Goal: Transaction & Acquisition: Purchase product/service

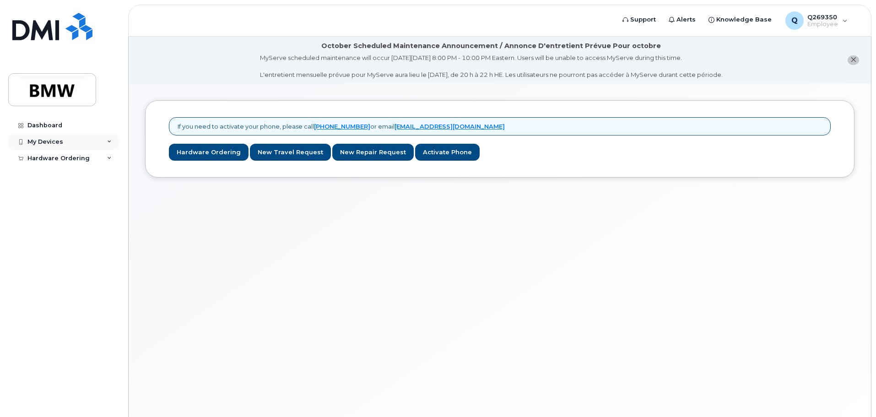
click at [59, 142] on div "My Devices" at bounding box center [45, 141] width 36 height 7
click at [58, 157] on div "Add Device" at bounding box center [50, 159] width 36 height 8
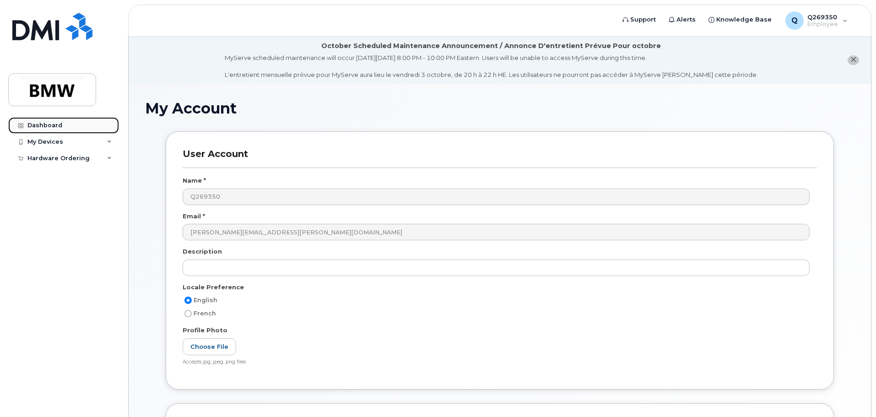
click at [52, 128] on div "Dashboard" at bounding box center [44, 125] width 35 height 7
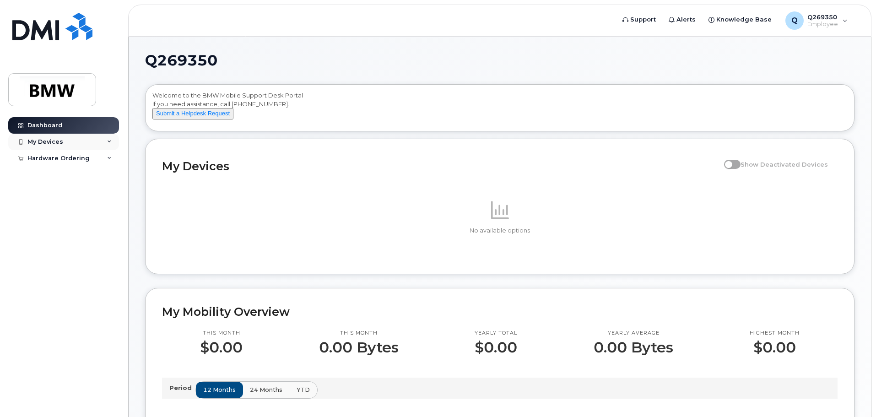
click at [46, 142] on div "My Devices" at bounding box center [45, 141] width 36 height 7
click at [60, 177] on div "Hardware Ordering" at bounding box center [58, 175] width 62 height 7
click at [50, 192] on div "My Orders" at bounding box center [48, 192] width 33 height 8
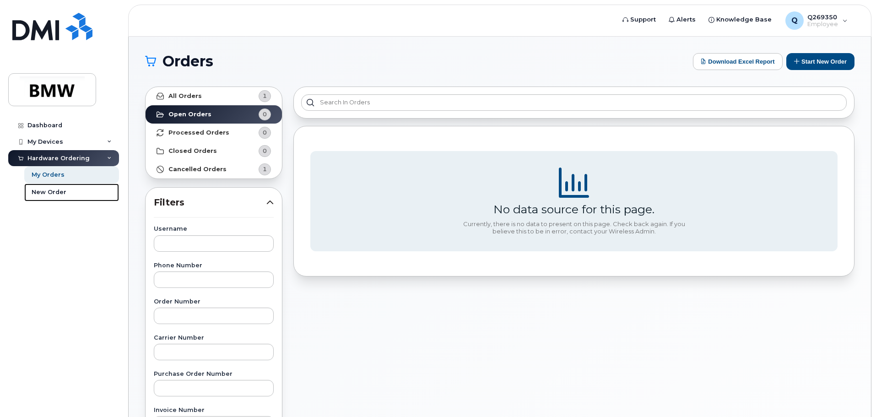
click at [50, 192] on div "New Order" at bounding box center [49, 192] width 35 height 8
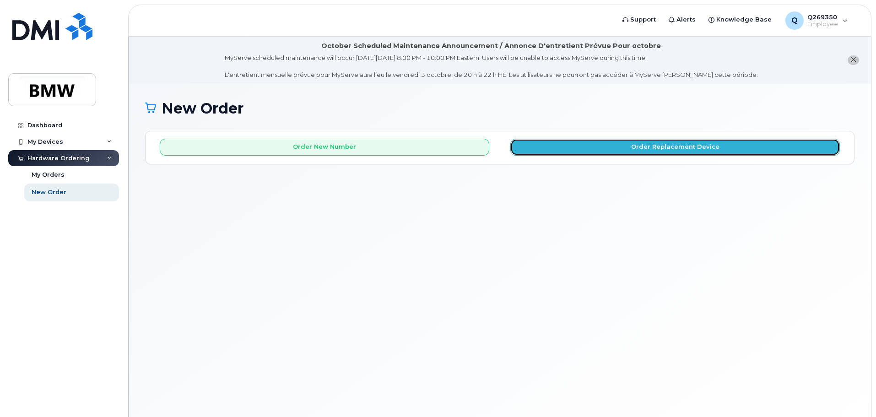
click at [673, 147] on button "Order Replacement Device" at bounding box center [675, 147] width 330 height 17
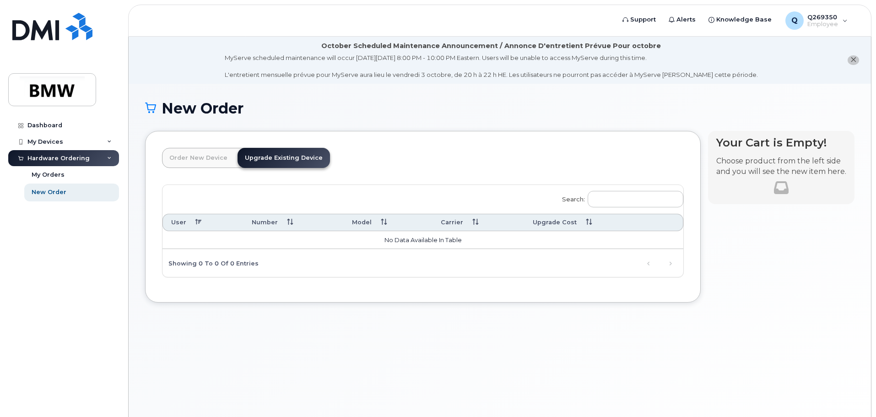
click at [854, 62] on icon "close notification" at bounding box center [853, 60] width 6 height 6
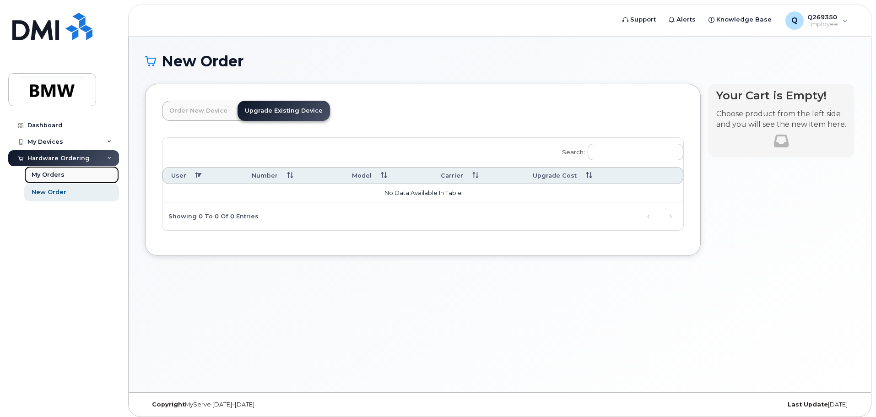
click at [52, 174] on div "My Orders" at bounding box center [48, 175] width 33 height 8
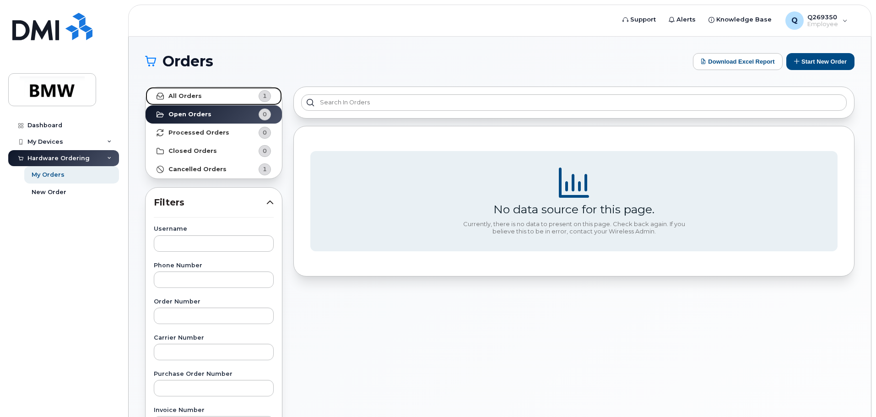
click at [189, 95] on strong "All Orders" at bounding box center [184, 95] width 33 height 7
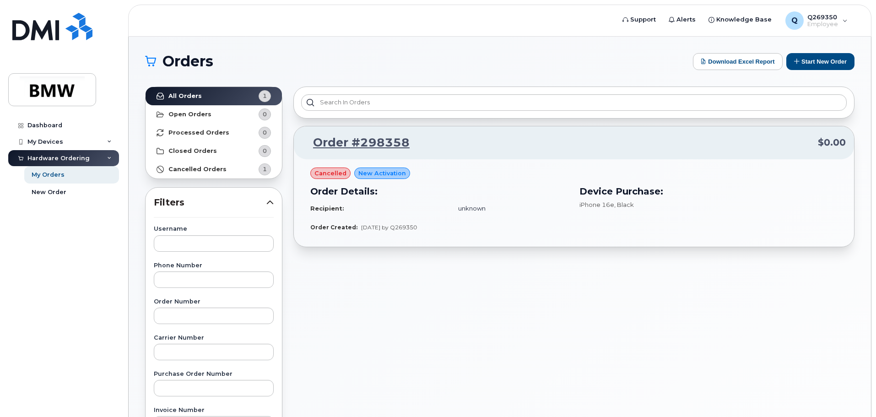
click at [332, 173] on span "cancelled" at bounding box center [330, 173] width 32 height 9
click at [361, 172] on span "New Activation" at bounding box center [382, 173] width 48 height 9
click at [460, 175] on div "cancelled New Activation Order Details: Recipient: unknown Device Purchase: iPh…" at bounding box center [573, 195] width 527 height 54
click at [201, 148] on strong "Closed Orders" at bounding box center [192, 150] width 49 height 7
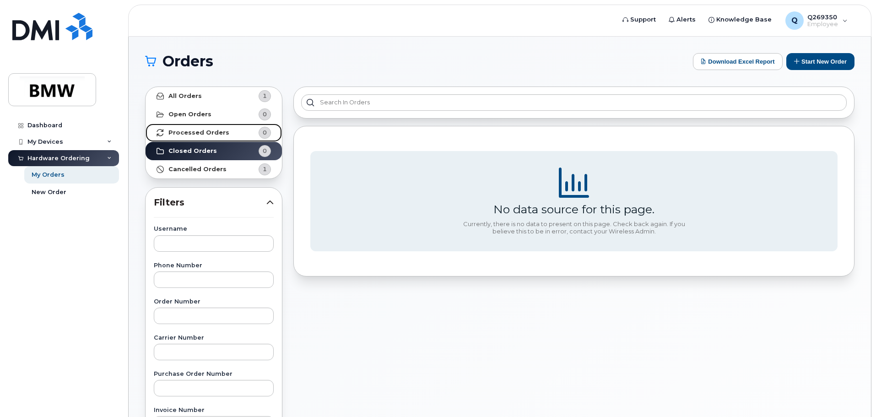
click at [199, 134] on strong "Processed Orders" at bounding box center [198, 132] width 61 height 7
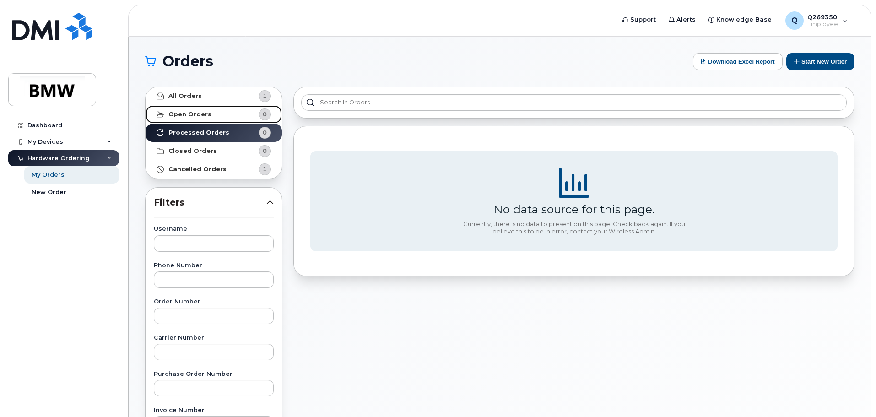
click at [200, 119] on link "Open Orders 0" at bounding box center [214, 114] width 136 height 18
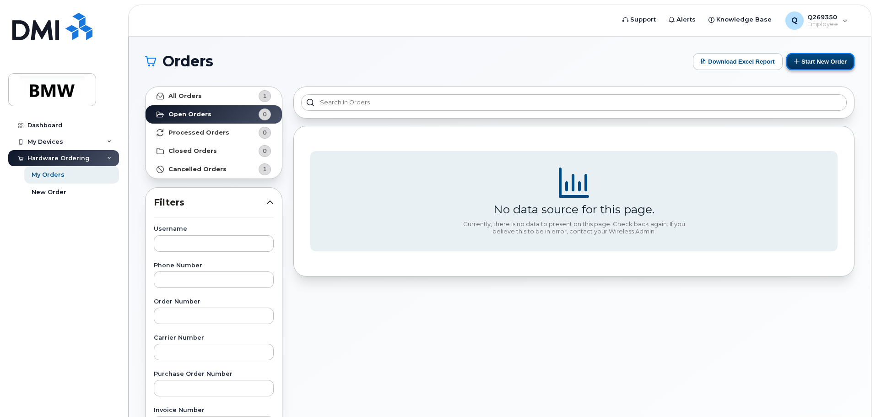
click at [800, 64] on button "Start New Order" at bounding box center [820, 61] width 68 height 17
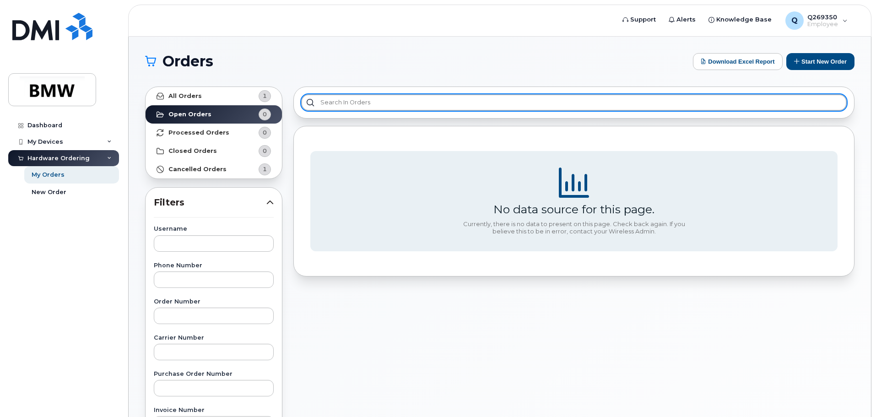
click at [473, 105] on input "text" at bounding box center [574, 102] width 546 height 16
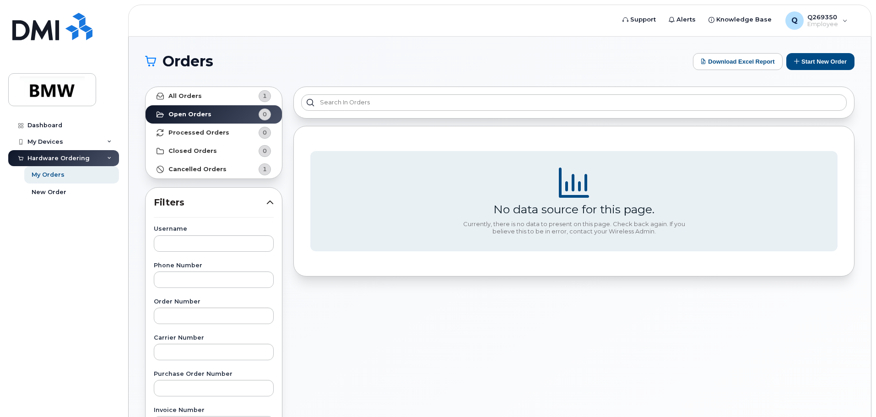
click at [554, 270] on div "No data source for this page. Currently, there is no data to present on this pa…" at bounding box center [573, 201] width 561 height 151
click at [186, 98] on strong "All Orders" at bounding box center [184, 95] width 33 height 7
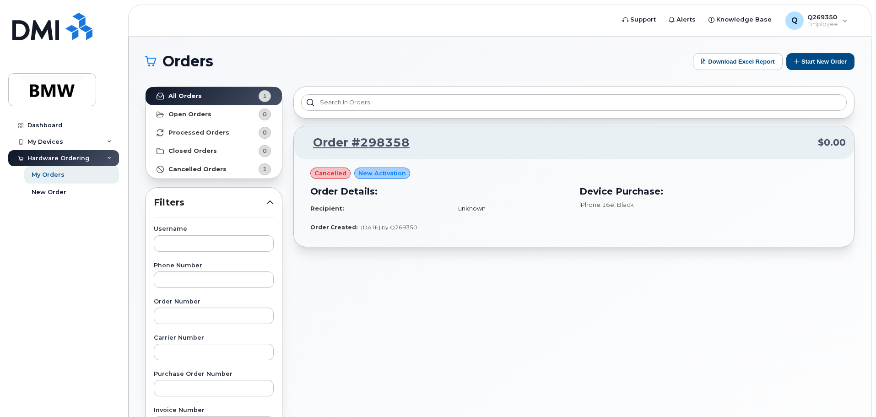
click at [385, 173] on span "New Activation" at bounding box center [382, 173] width 48 height 9
click at [355, 142] on link "Order #298358" at bounding box center [356, 143] width 108 height 16
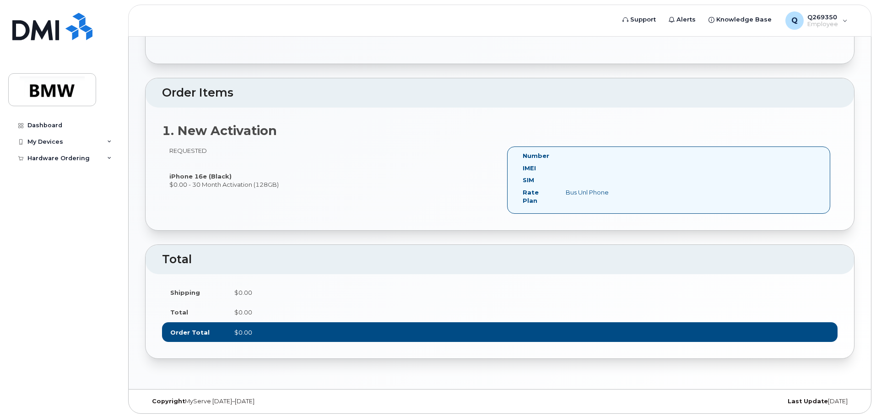
scroll to position [169, 0]
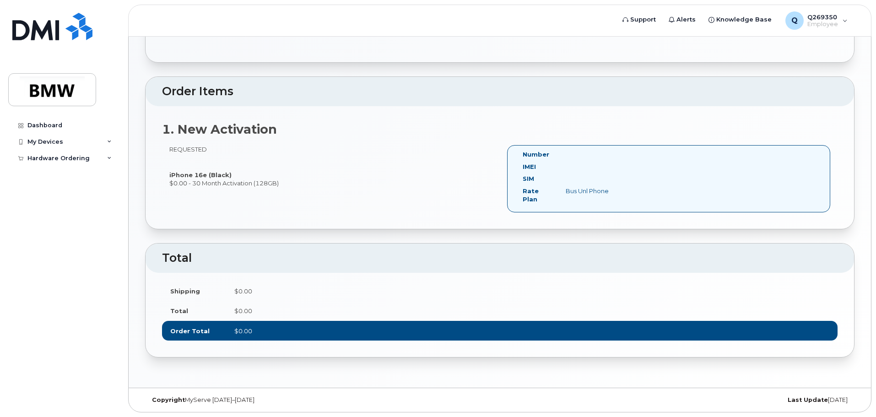
click at [251, 329] on span "$0.00" at bounding box center [243, 330] width 18 height 7
click at [395, 274] on div "Shipping $0.00 Total $0.00 Order Total $0.00" at bounding box center [500, 315] width 708 height 85
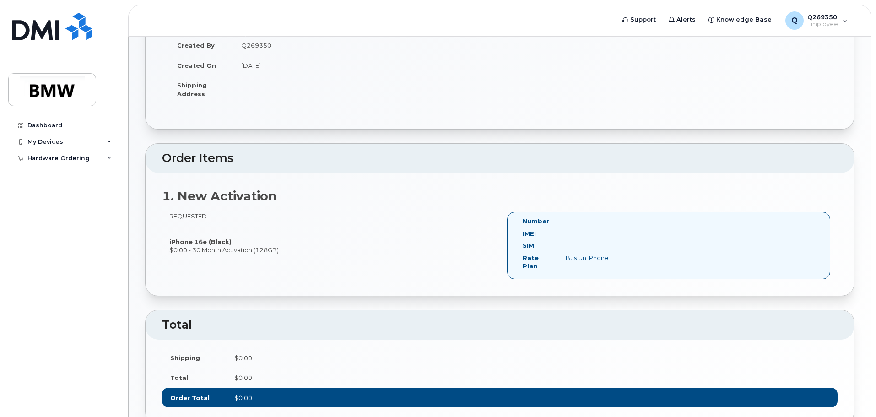
scroll to position [0, 0]
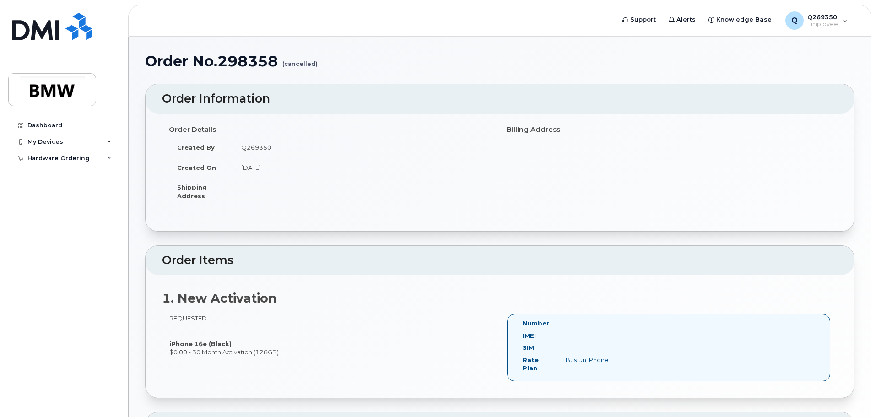
click at [215, 94] on h2 "Order Information" at bounding box center [499, 98] width 675 height 13
click at [262, 65] on h1 "Order No.298358 (cancelled)" at bounding box center [499, 61] width 709 height 16
click at [330, 118] on div "Order Details Created By Q269350 Created On [DATE] Shipping Address Billing Add…" at bounding box center [500, 172] width 708 height 118
click at [826, 17] on span "Q269350" at bounding box center [822, 16] width 31 height 7
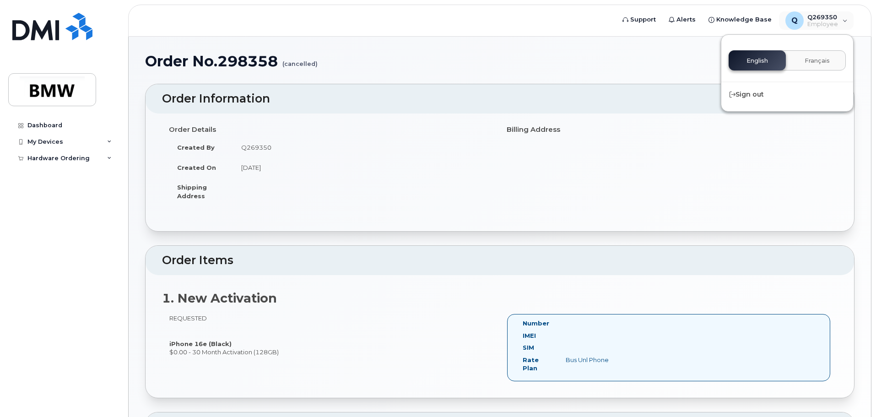
click at [418, 167] on td "August 18, 2025" at bounding box center [363, 167] width 260 height 20
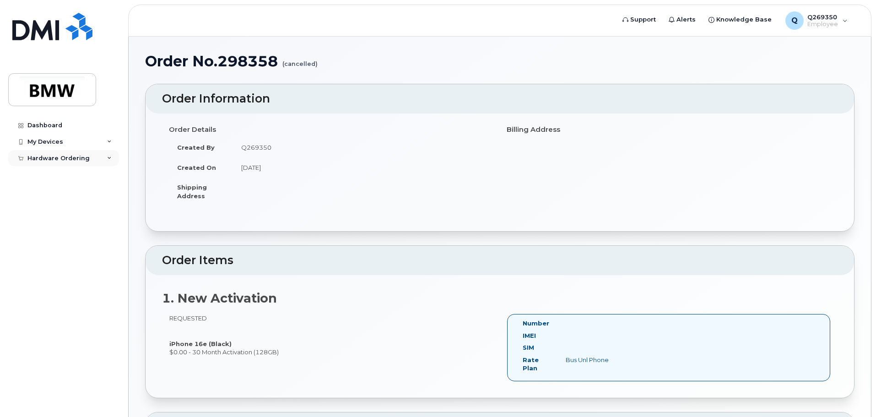
click at [67, 161] on div "Hardware Ordering" at bounding box center [58, 158] width 62 height 7
click at [45, 176] on div "My Orders" at bounding box center [48, 175] width 33 height 8
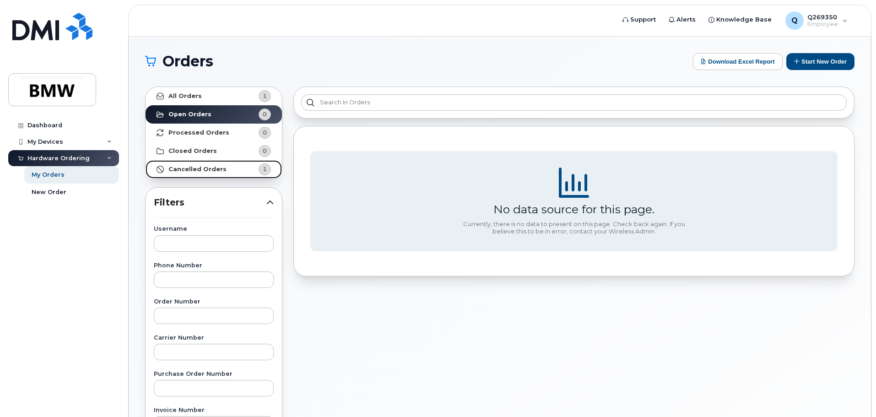
click at [205, 170] on strong "Cancelled Orders" at bounding box center [197, 169] width 58 height 7
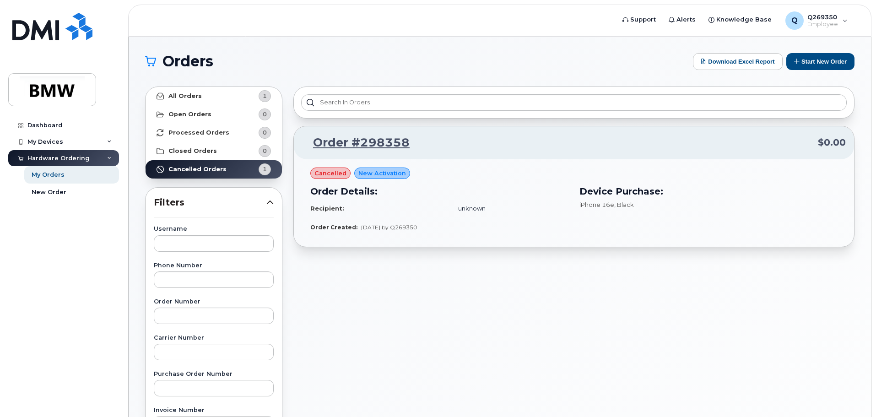
click at [323, 176] on span "cancelled" at bounding box center [330, 173] width 32 height 9
click at [38, 192] on div "New Order" at bounding box center [49, 192] width 35 height 8
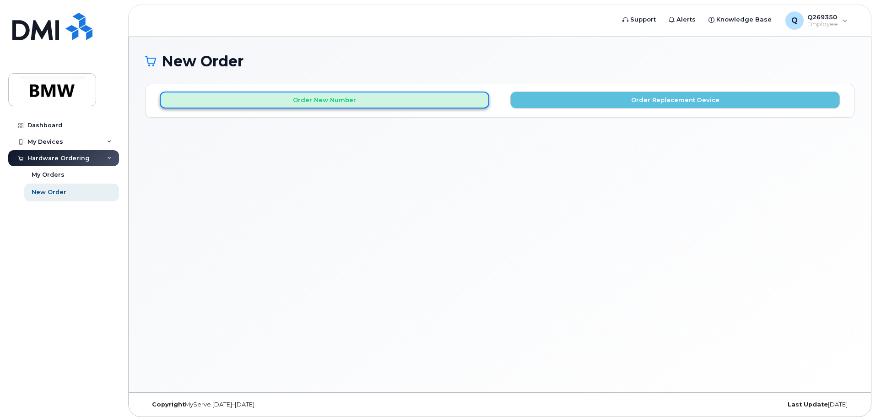
click at [317, 101] on button "Order New Number" at bounding box center [325, 100] width 330 height 17
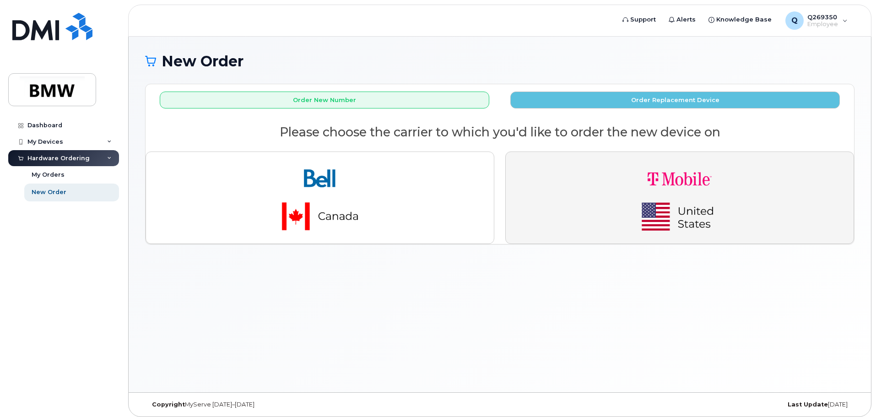
click at [678, 197] on img "button" at bounding box center [680, 197] width 128 height 77
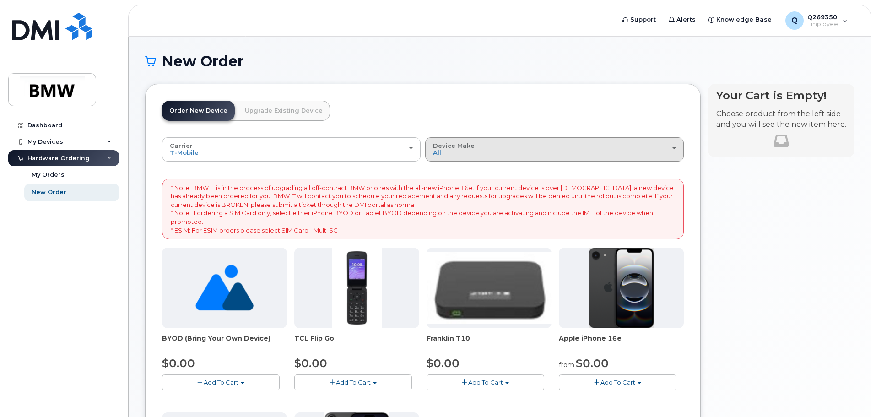
click at [675, 150] on div "Device Make All Cell Phone iPhone Modem" at bounding box center [554, 149] width 243 height 14
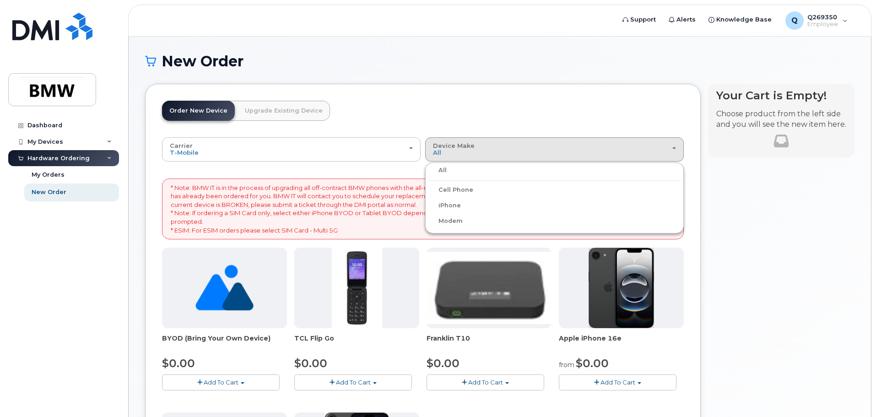
click at [448, 205] on label "iPhone" at bounding box center [443, 205] width 33 height 11
click at [0, 0] on input "iPhone" at bounding box center [0, 0] width 0 height 0
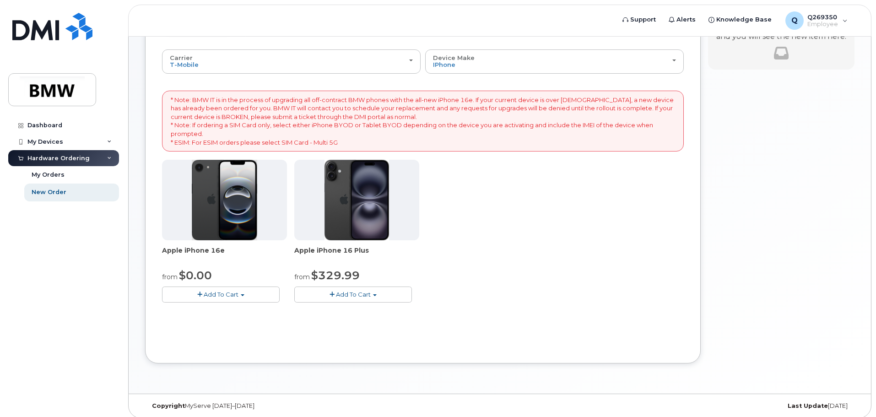
scroll to position [94, 0]
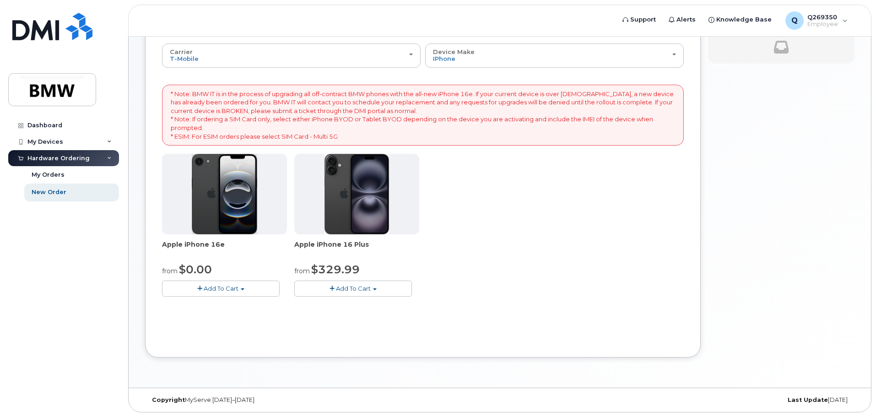
click at [222, 291] on span "Add To Cart" at bounding box center [221, 288] width 35 height 7
click at [211, 305] on link "$0.00 - 30 Month Activation (128GB)" at bounding box center [230, 305] width 132 height 11
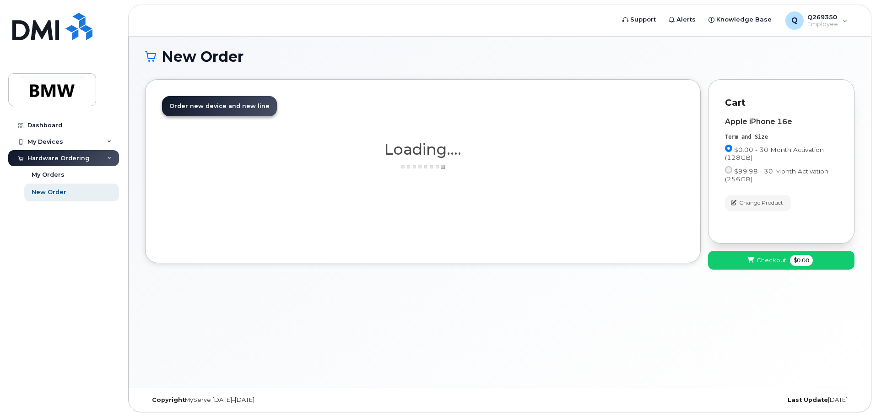
scroll to position [5, 0]
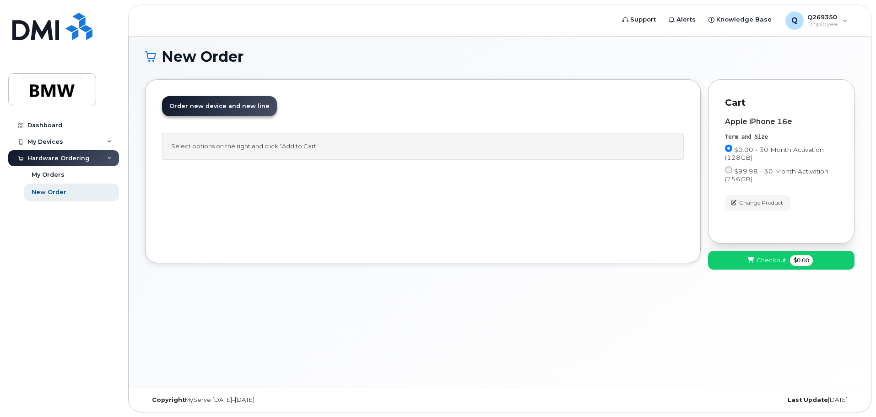
click at [284, 143] on div "Select options on the right and click “Add to Cart”" at bounding box center [423, 146] width 522 height 27
click at [756, 260] on button "Checkout $0.00" at bounding box center [781, 260] width 146 height 19
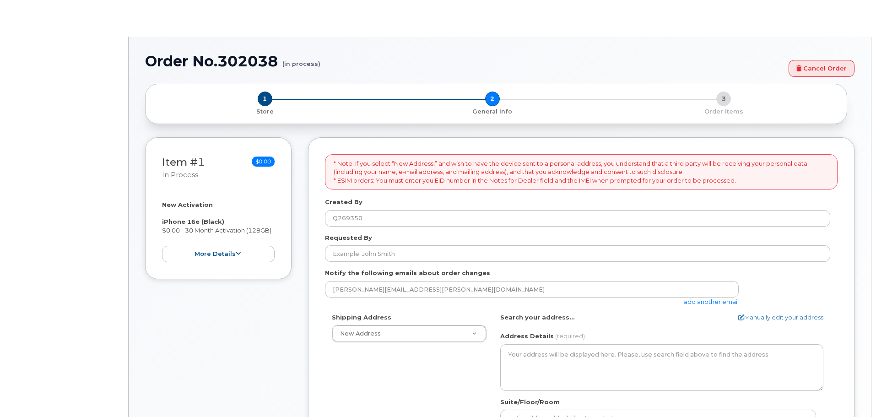
select select
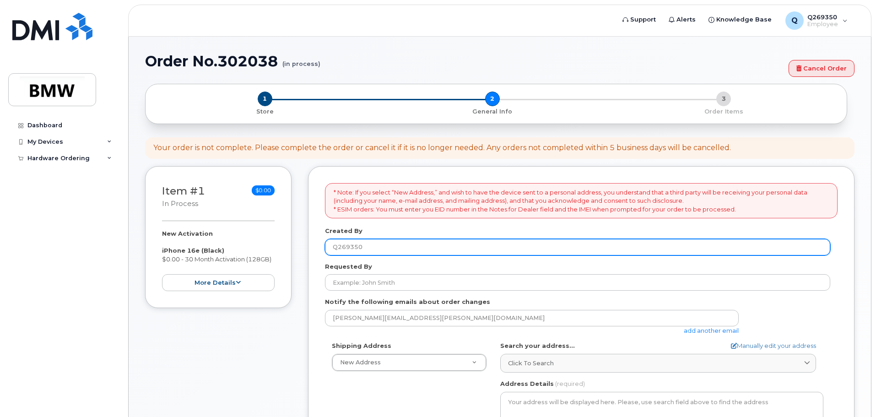
scroll to position [46, 0]
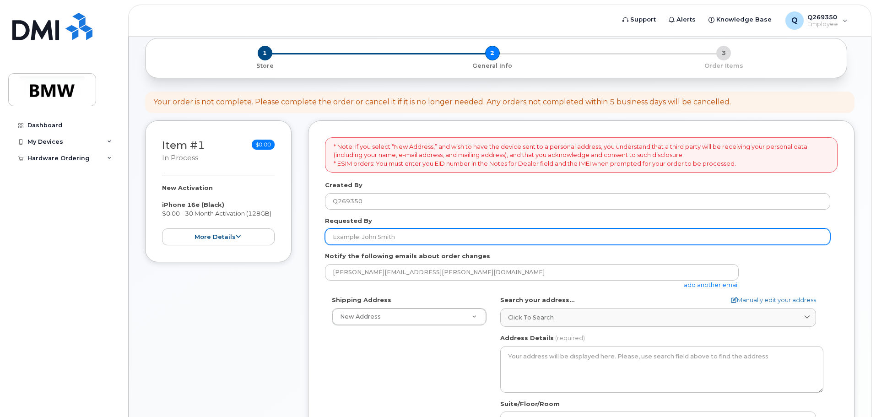
click at [512, 237] on input "Requested By" at bounding box center [577, 236] width 505 height 16
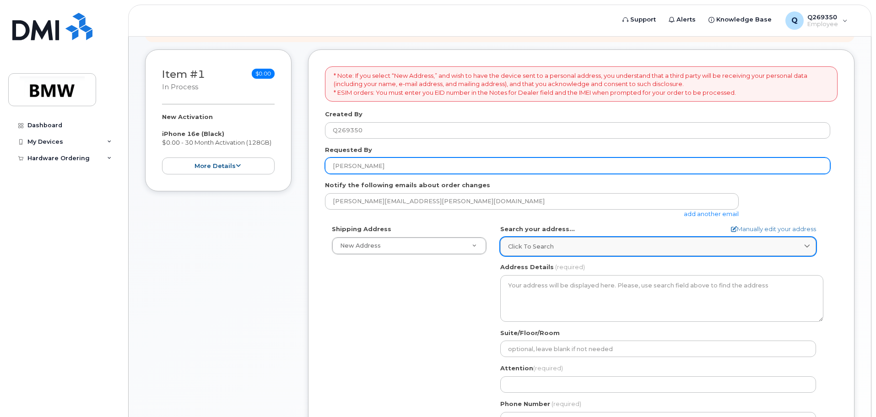
scroll to position [137, 0]
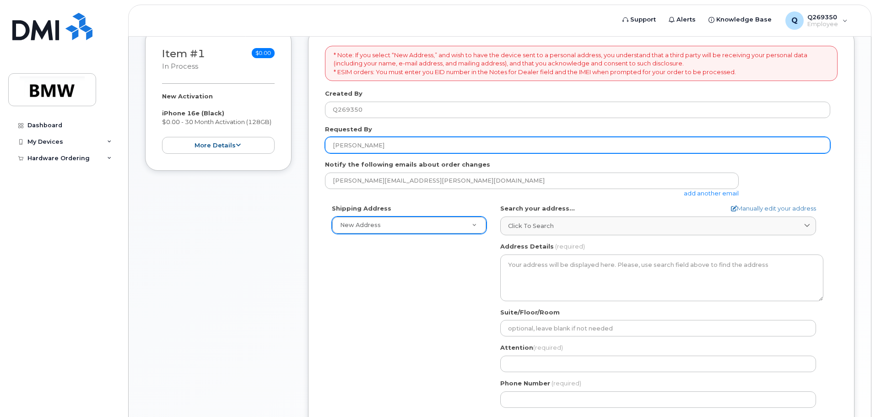
type input "[PERSON_NAME]"
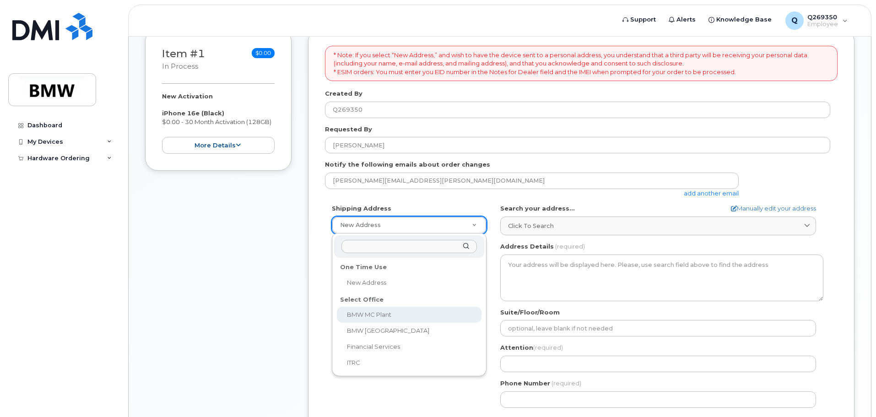
select select
type textarea "[STREET_ADDRESS] Greer [US_STATE] 29651-6731"
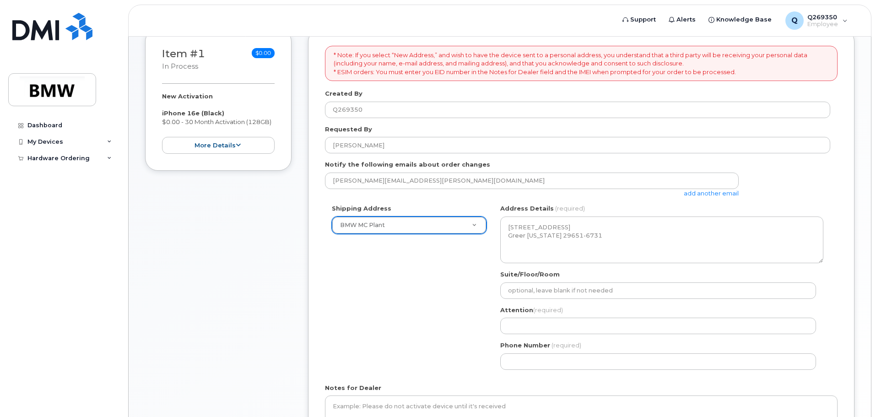
scroll to position [183, 0]
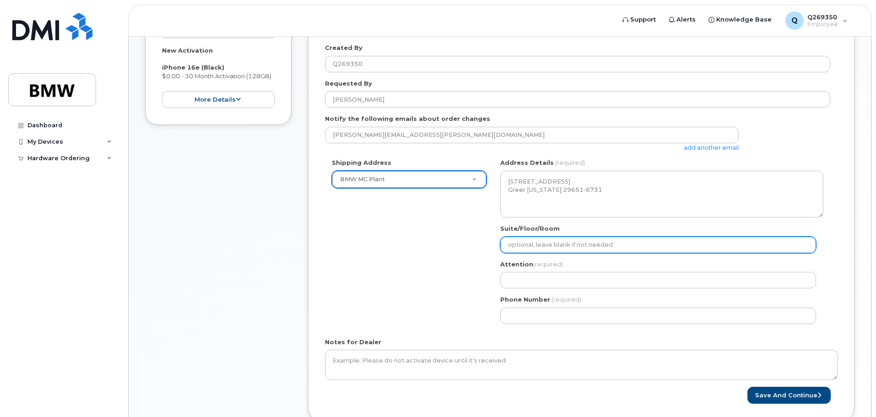
click at [590, 247] on input "Suite/Floor/Room" at bounding box center [658, 245] width 316 height 16
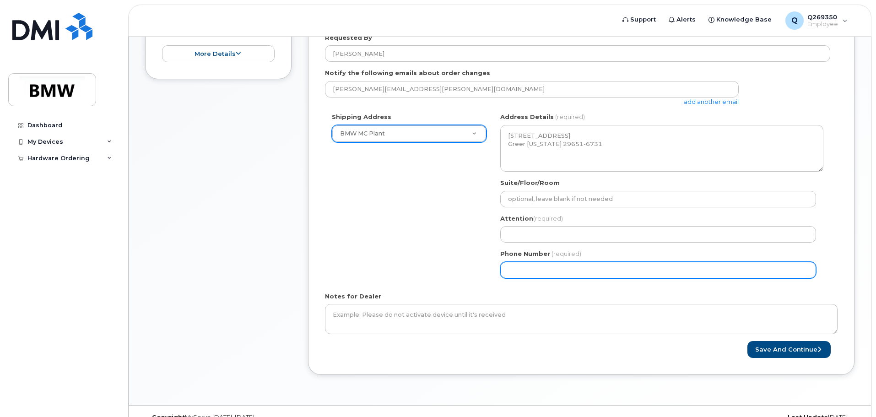
click at [529, 264] on input "Phone Number" at bounding box center [658, 270] width 316 height 16
select select
type input "864275593"
select select
type input "8642755939"
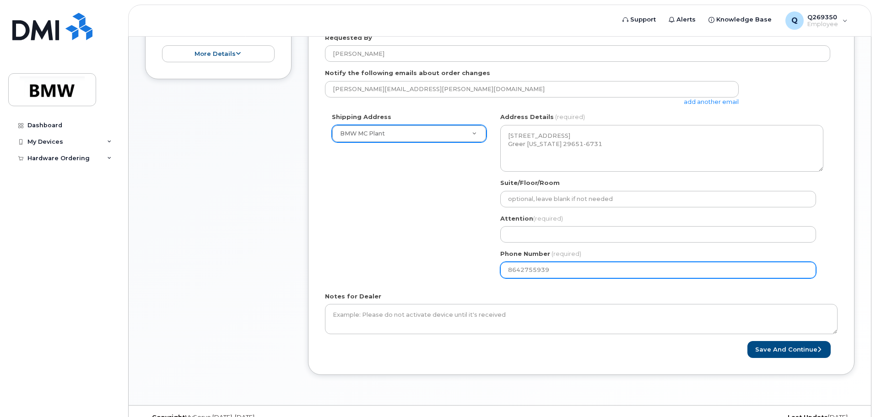
click at [506, 268] on input "8642755939" at bounding box center [658, 270] width 316 height 16
select select
type input "18642755939"
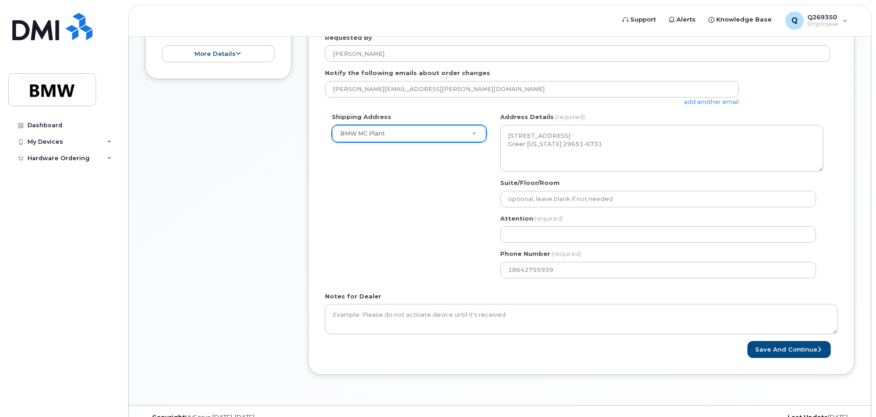
click at [469, 258] on div "Shipping Address BMW MC Plant New Address BMW MC Plant BMW North America Financ…" at bounding box center [577, 199] width 505 height 172
click at [802, 353] on button "Save and Continue" at bounding box center [788, 349] width 83 height 17
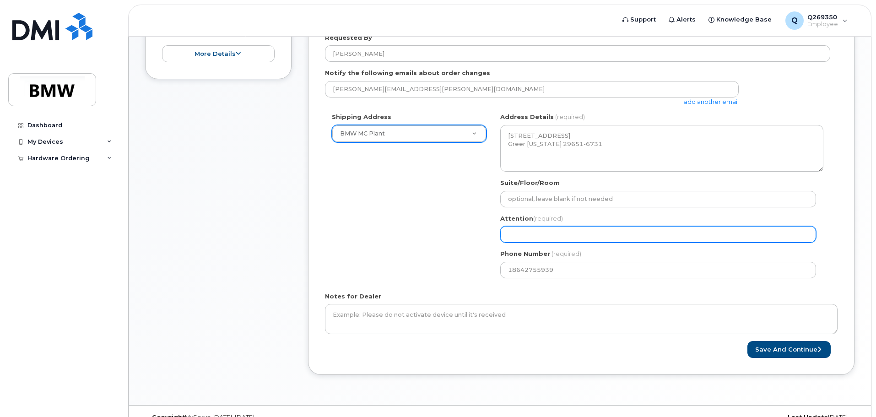
click at [563, 232] on input "Attention (required)" at bounding box center [658, 234] width 316 height 16
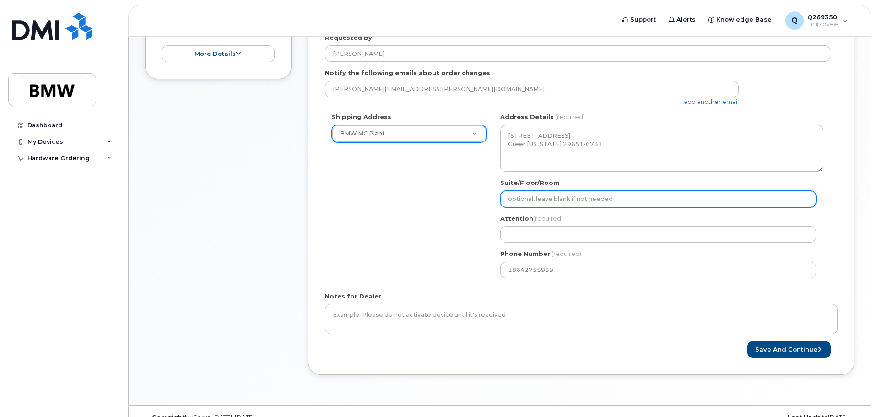
click at [621, 203] on input "Suite/Floor/Room" at bounding box center [658, 199] width 316 height 16
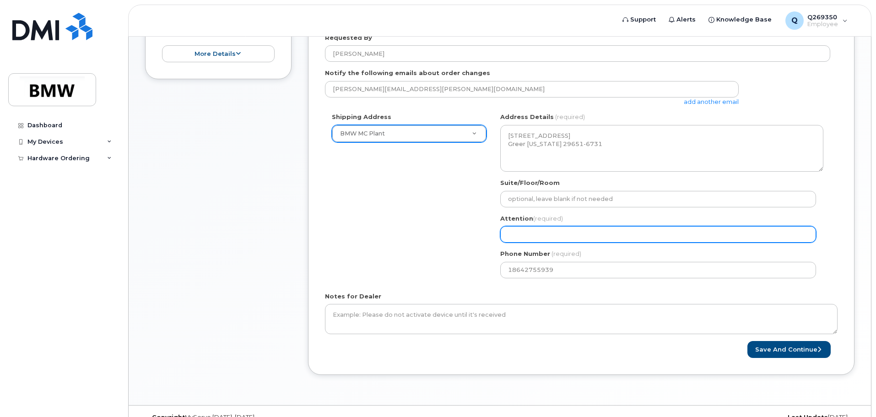
click at [594, 233] on input "Attention (required)" at bounding box center [658, 234] width 316 height 16
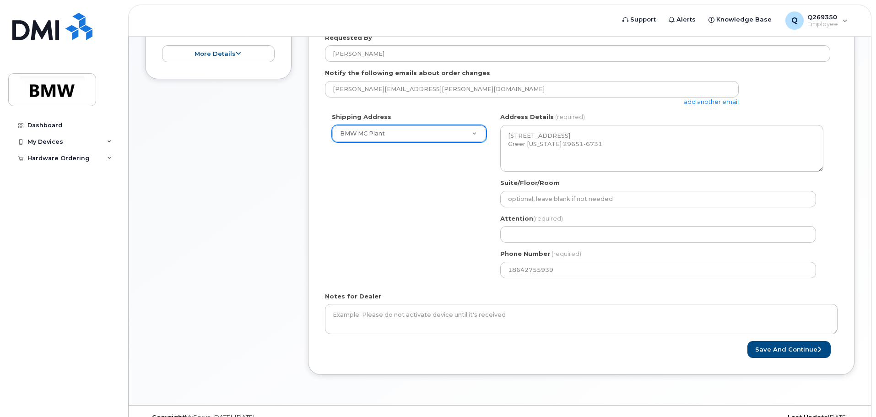
click at [416, 228] on div "Shipping Address BMW MC Plant New Address BMW MC Plant BMW North America Financ…" at bounding box center [577, 199] width 505 height 172
click at [782, 348] on button "Save and Continue" at bounding box center [788, 349] width 83 height 17
click at [625, 255] on div "Phone Number (required) 18642755939" at bounding box center [661, 263] width 323 height 29
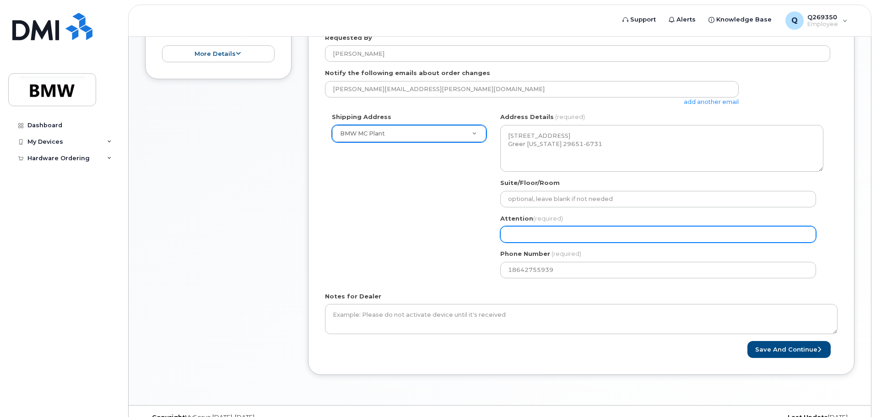
click at [627, 232] on input "Attention (required)" at bounding box center [658, 234] width 316 height 16
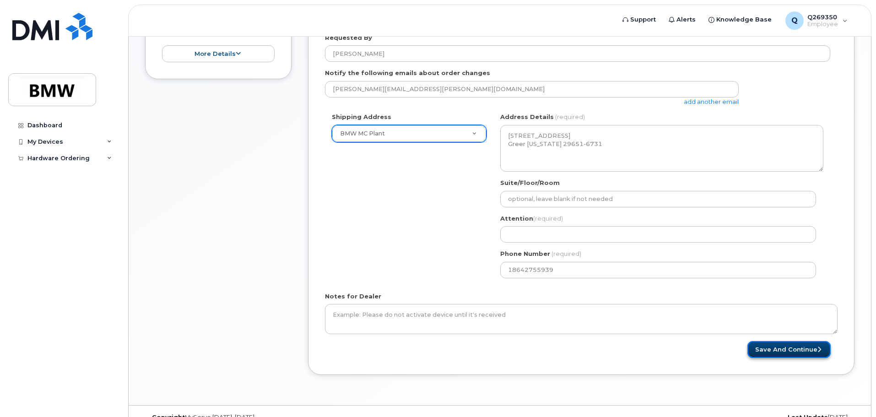
click at [768, 352] on button "Save and Continue" at bounding box center [788, 349] width 83 height 17
click at [675, 258] on div "Phone Number (required) 18642755939" at bounding box center [661, 263] width 323 height 29
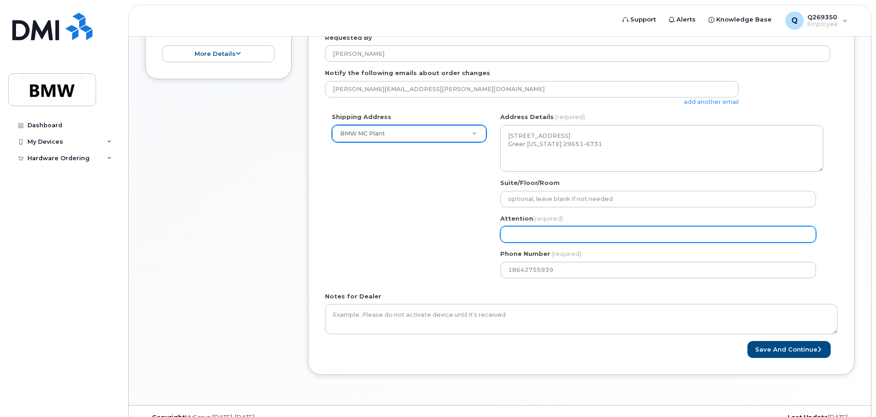
click at [612, 227] on input "Attention (required)" at bounding box center [658, 234] width 316 height 16
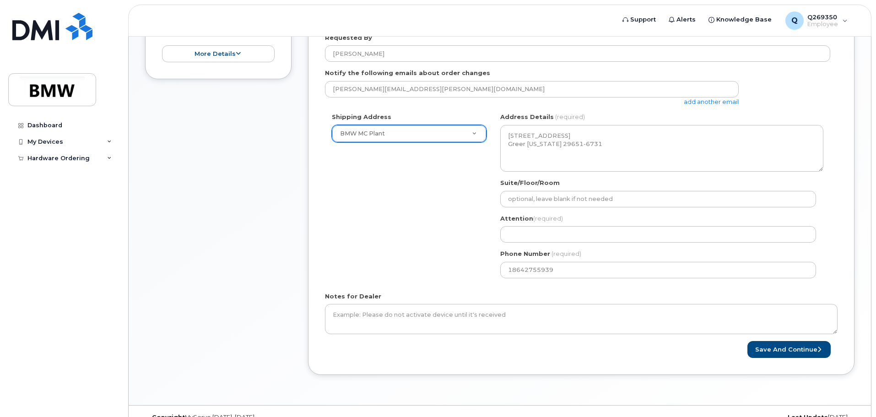
click at [552, 217] on span "(required)" at bounding box center [548, 218] width 30 height 7
click at [467, 232] on div "Shipping Address BMW MC Plant New Address BMW MC Plant BMW North America Financ…" at bounding box center [577, 199] width 505 height 172
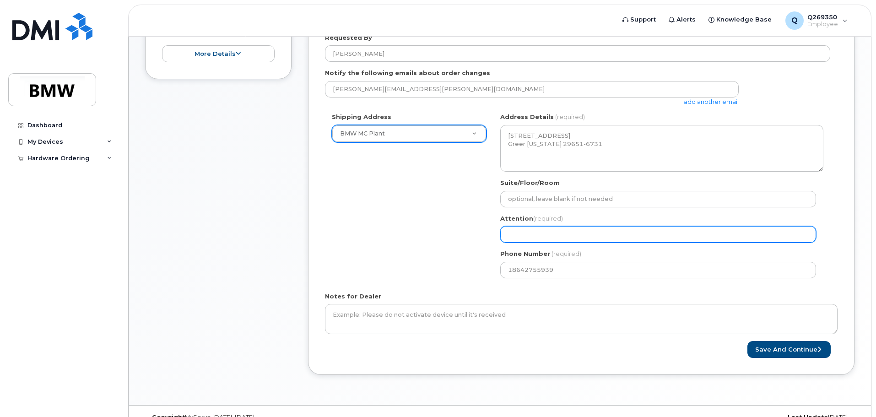
click at [589, 234] on input "Attention (required)" at bounding box center [658, 234] width 316 height 16
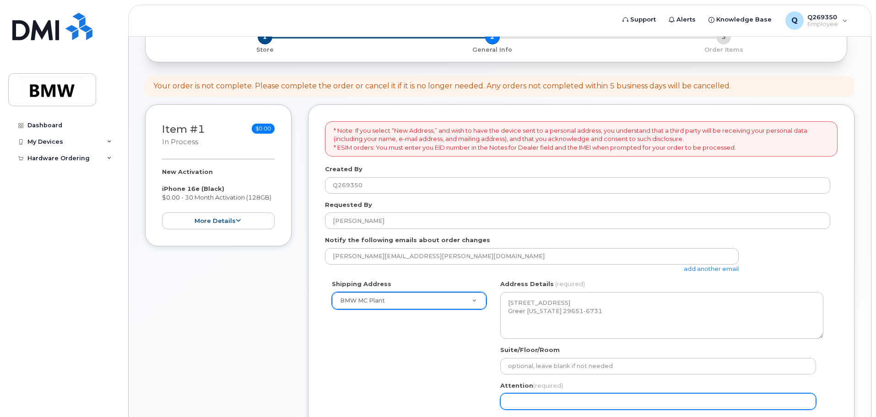
scroll to position [0, 0]
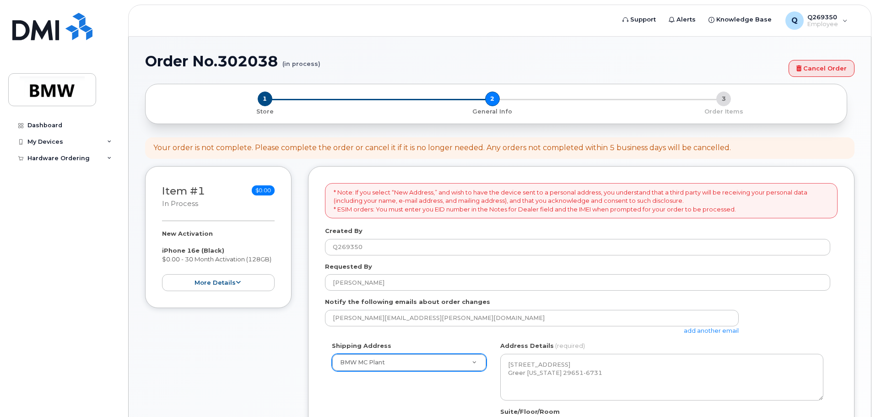
click at [492, 99] on div "1 Store 2 General Info 3 Order Items" at bounding box center [496, 104] width 686 height 24
click at [264, 101] on span "1" at bounding box center [265, 99] width 15 height 15
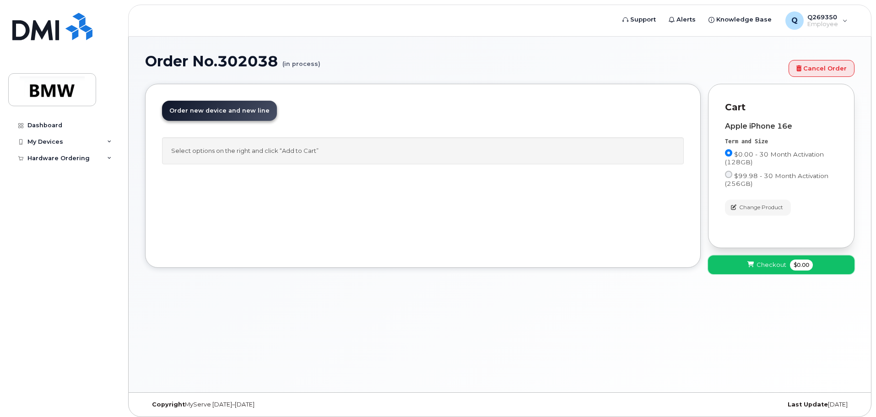
click at [756, 264] on button "Checkout $0.00" at bounding box center [781, 264] width 146 height 19
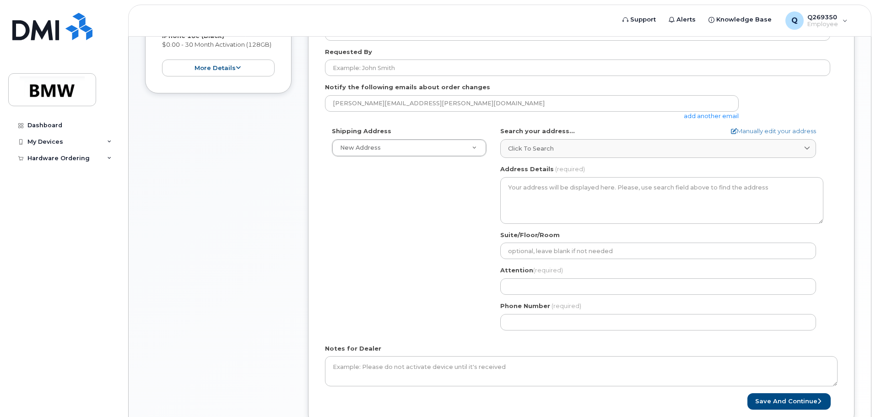
scroll to position [229, 0]
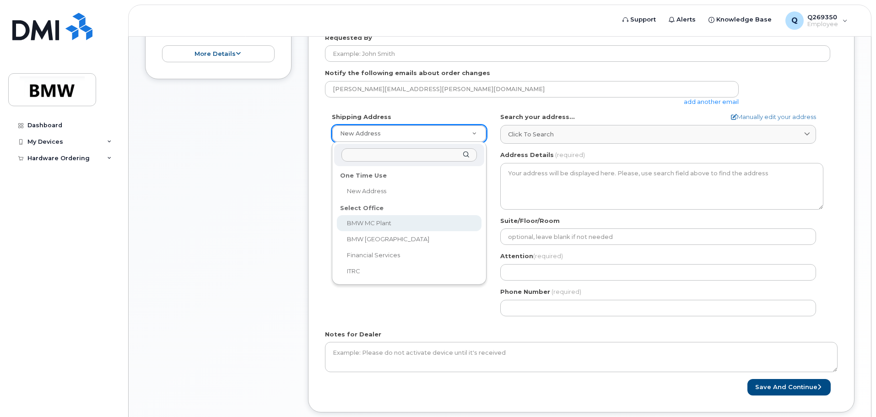
select select
type textarea "[STREET_ADDRESS] Greer [US_STATE] 29651-6731"
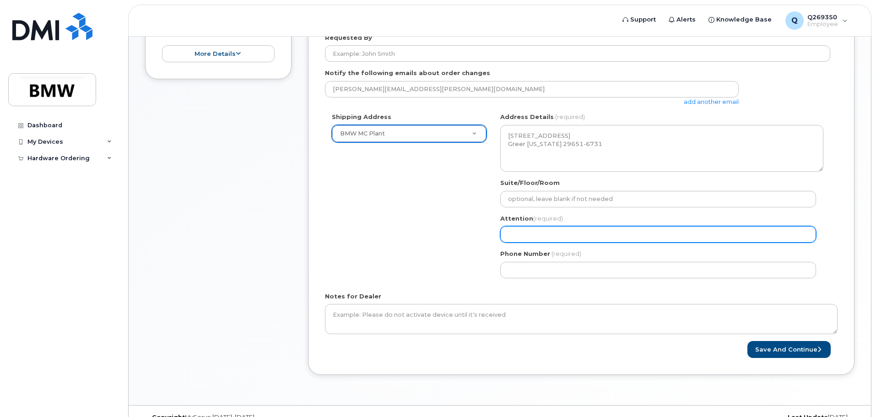
click at [594, 233] on input "Attention (required)" at bounding box center [658, 234] width 316 height 16
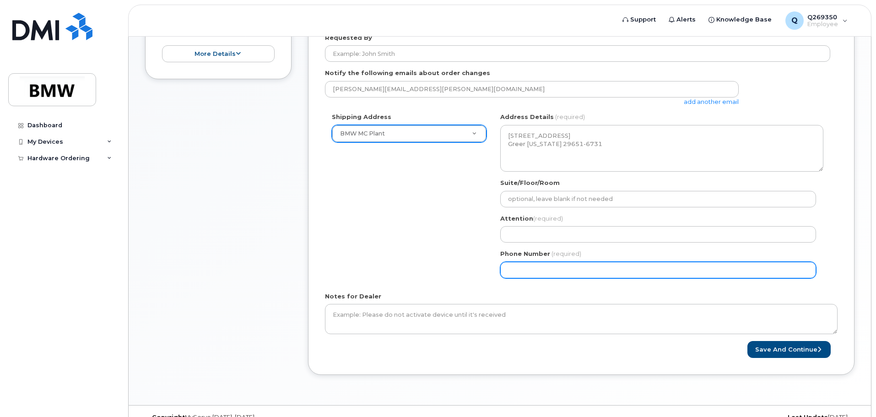
click at [521, 270] on input "Phone Number" at bounding box center [658, 270] width 316 height 16
select select
type input "186427559"
select select
type input "1864275593"
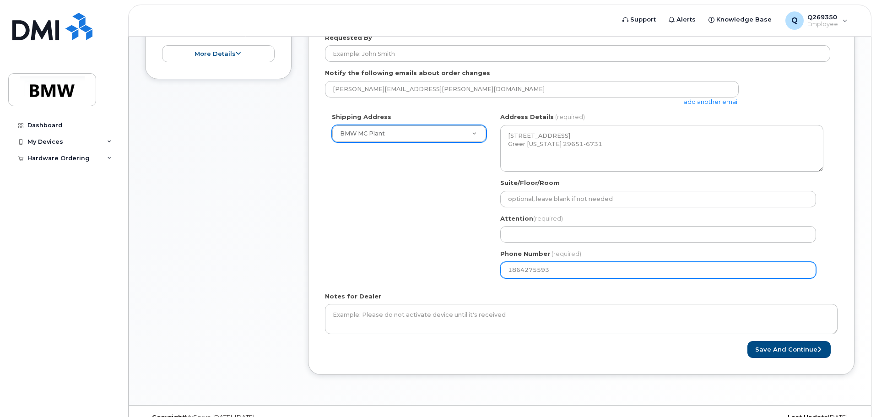
select select
type input "18642755939"
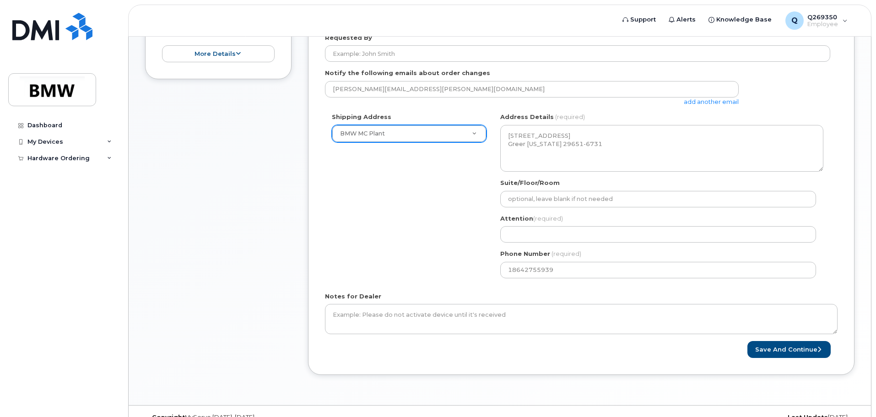
click at [402, 221] on div "Shipping Address BMW MC Plant New Address BMW MC Plant BMW North America Financ…" at bounding box center [577, 199] width 505 height 172
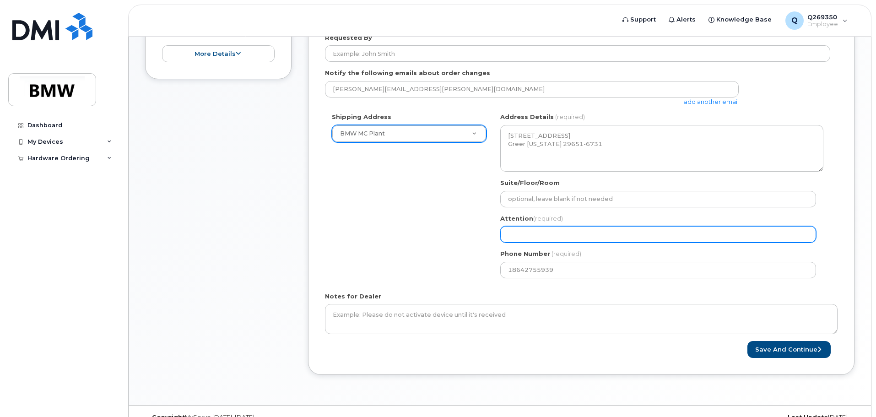
click at [519, 227] on input "Attention (required)" at bounding box center [658, 234] width 316 height 16
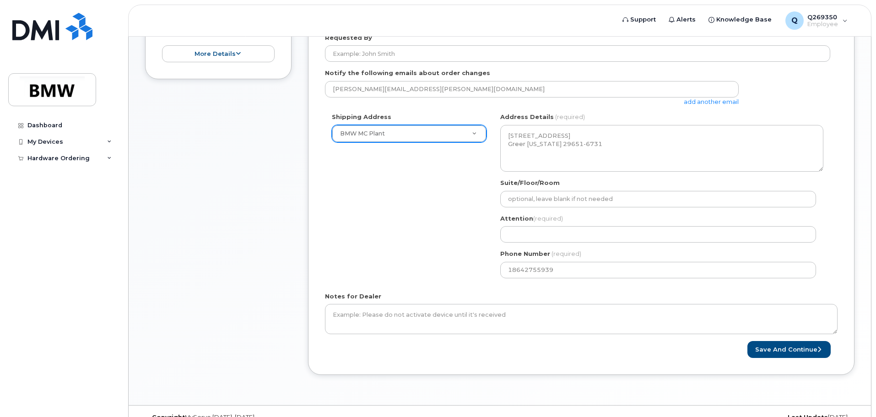
click at [415, 210] on div "Shipping Address BMW MC Plant New Address BMW MC Plant BMW North America Financ…" at bounding box center [577, 199] width 505 height 172
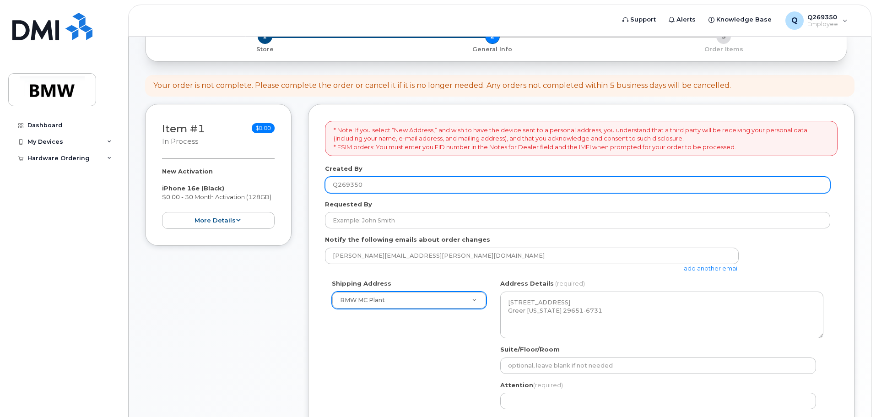
scroll to position [46, 0]
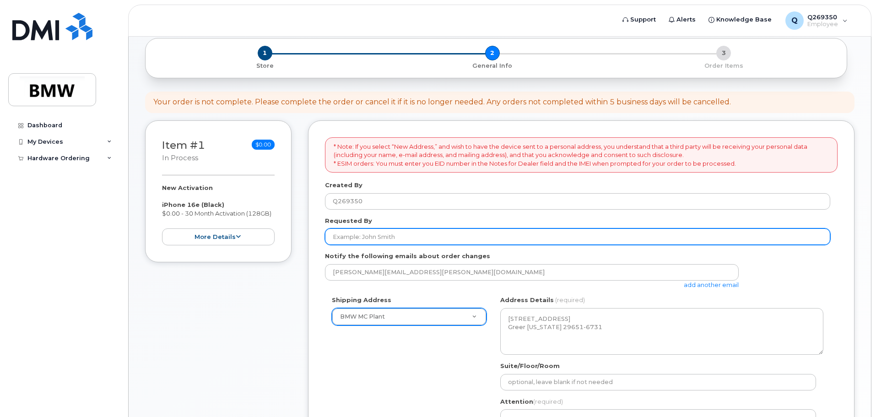
click at [418, 235] on input "Requested By" at bounding box center [577, 236] width 505 height 16
type input "[PERSON_NAME]"
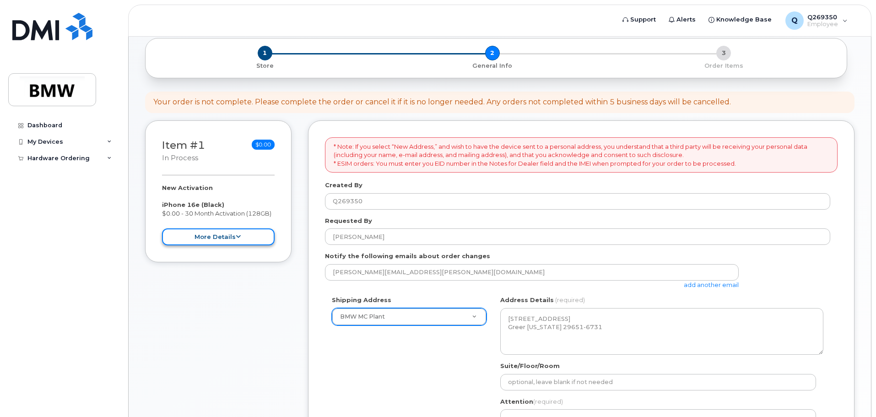
click at [240, 234] on icon at bounding box center [238, 237] width 5 height 6
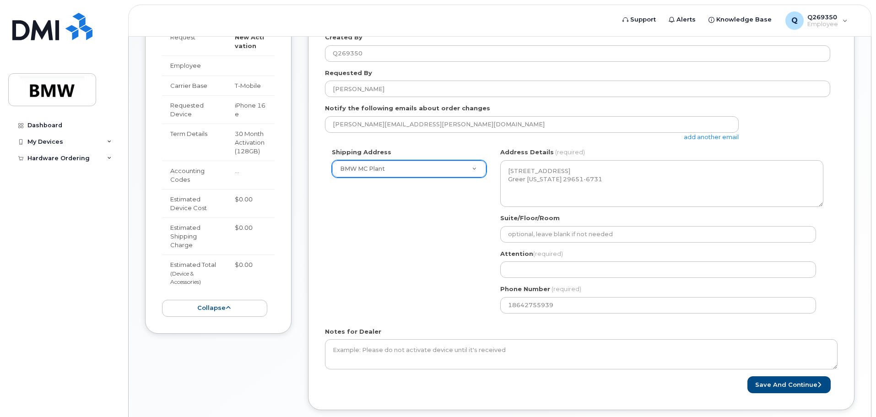
scroll to position [246, 0]
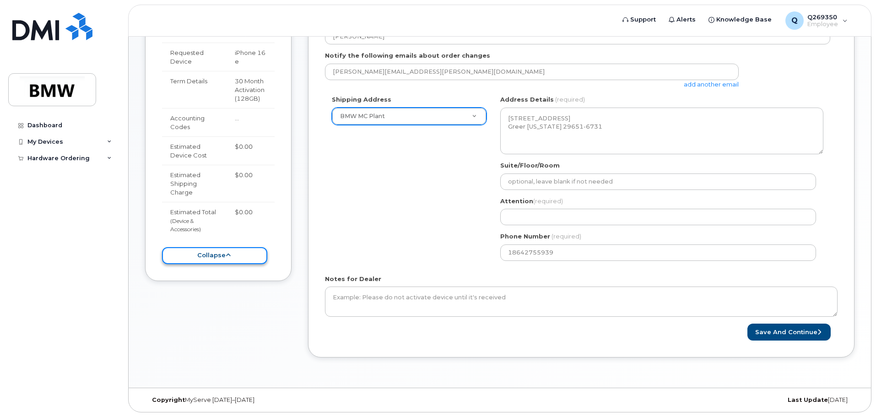
click at [219, 252] on button "collapse" at bounding box center [214, 255] width 105 height 17
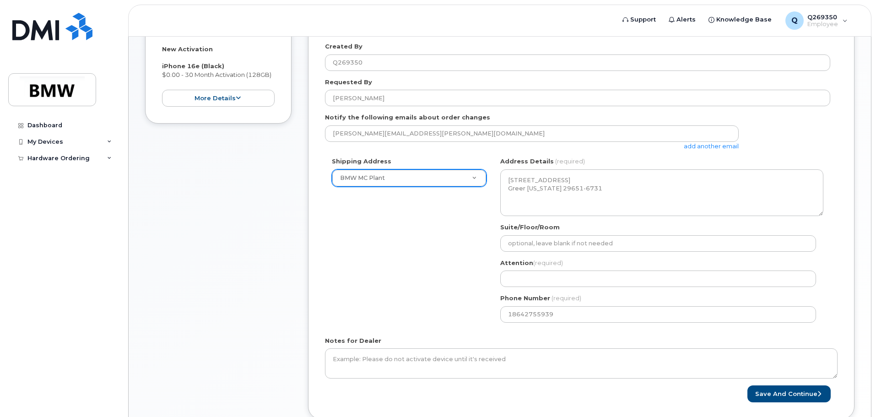
scroll to position [200, 0]
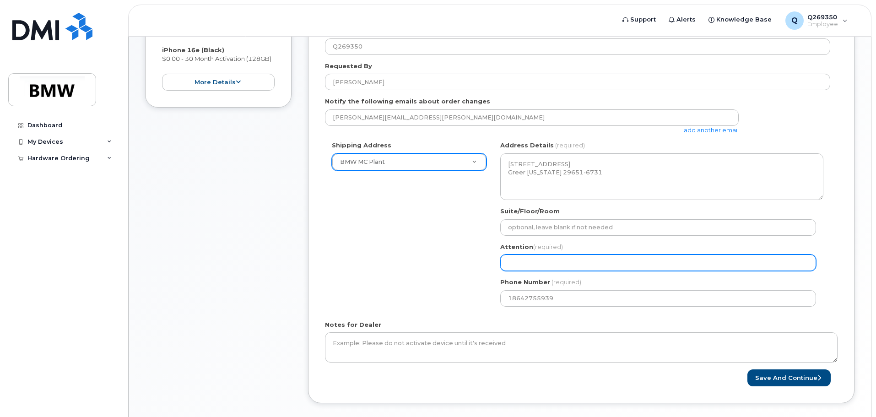
click at [587, 263] on input "Attention (required)" at bounding box center [658, 262] width 316 height 16
select select
type input "W"
select select
type input "Wo"
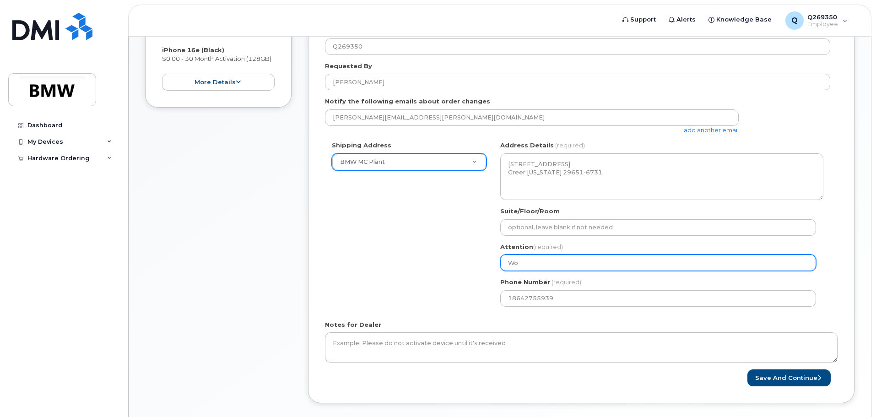
select select
type input "Wor"
select select
type input "Work"
select select
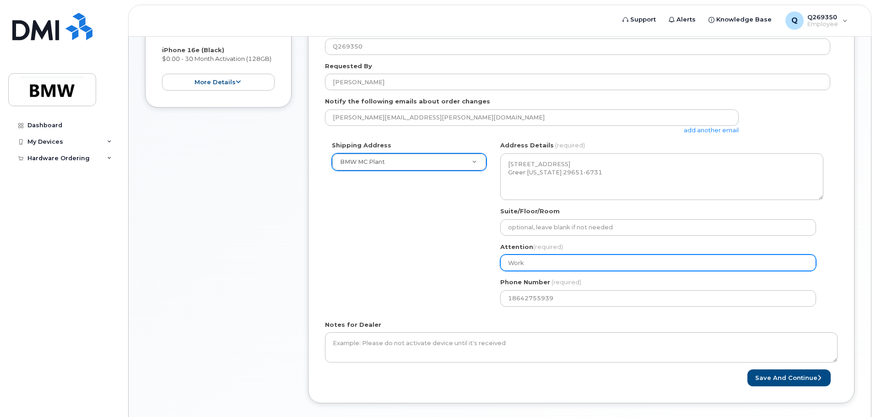
type input "Work p"
select select
type input "Work ph"
select select
type input "Work pho"
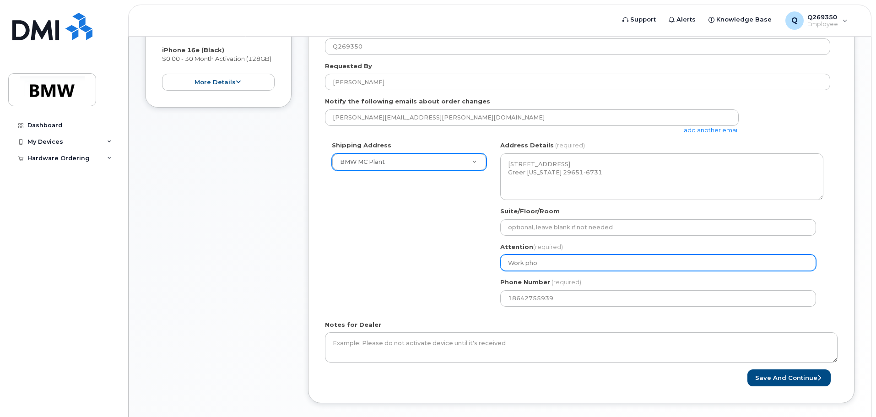
select select
type input "Work phon"
select select
type input "Work phone"
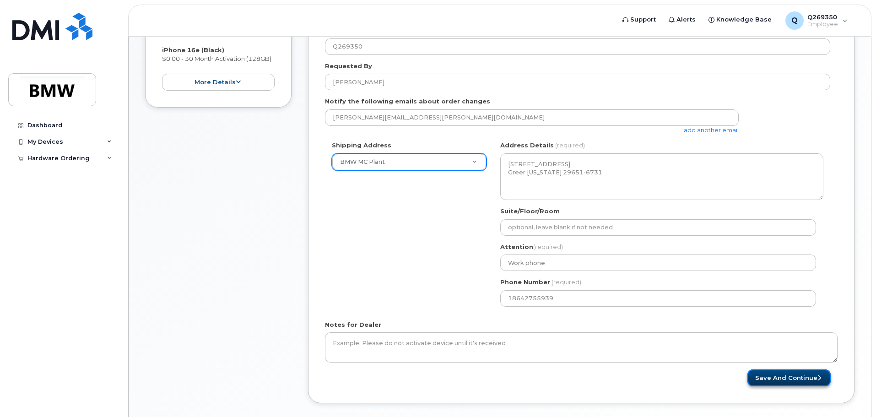
click at [794, 381] on button "Save and Continue" at bounding box center [788, 377] width 83 height 17
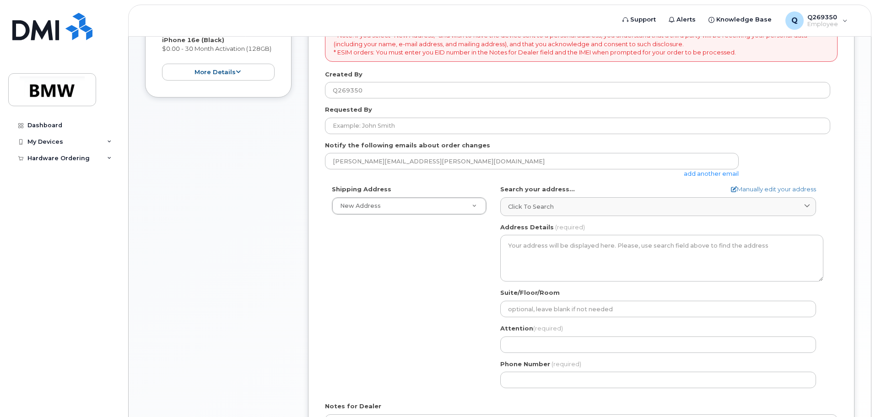
scroll to position [155, 0]
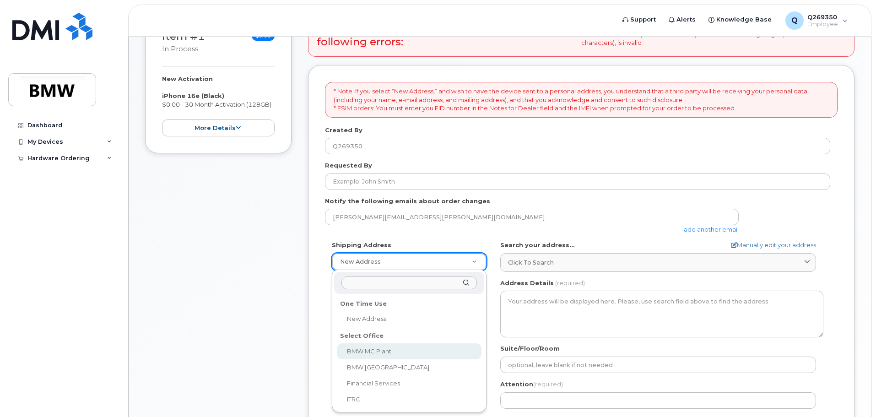
select select
type textarea "[STREET_ADDRESS] Greer [US_STATE] 29651-6731"
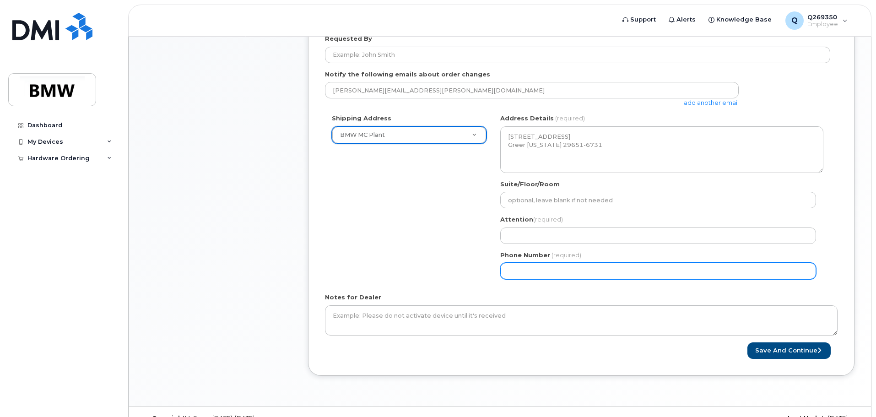
scroll to position [292, 0]
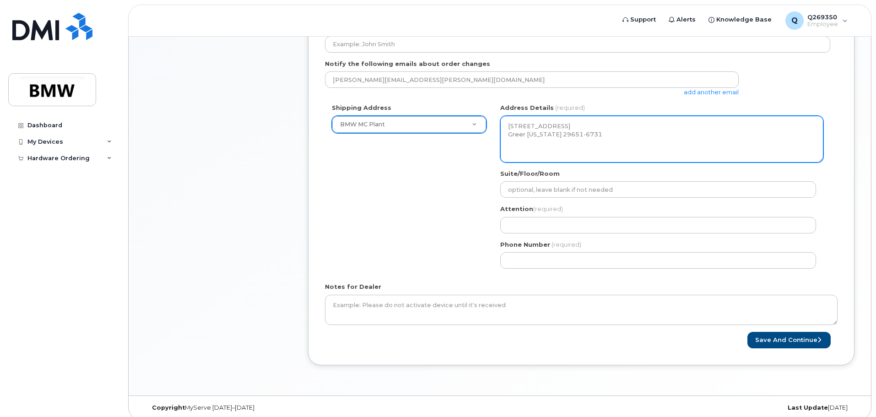
click at [623, 151] on textarea "[STREET_ADDRESS] Greer [US_STATE] 29651-6731" at bounding box center [661, 139] width 323 height 47
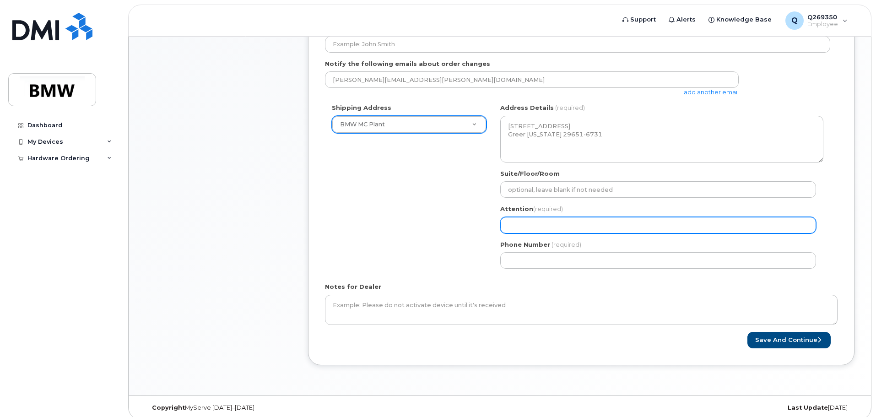
click at [594, 220] on input "Attention (required)" at bounding box center [658, 225] width 316 height 16
type input "Work phone"
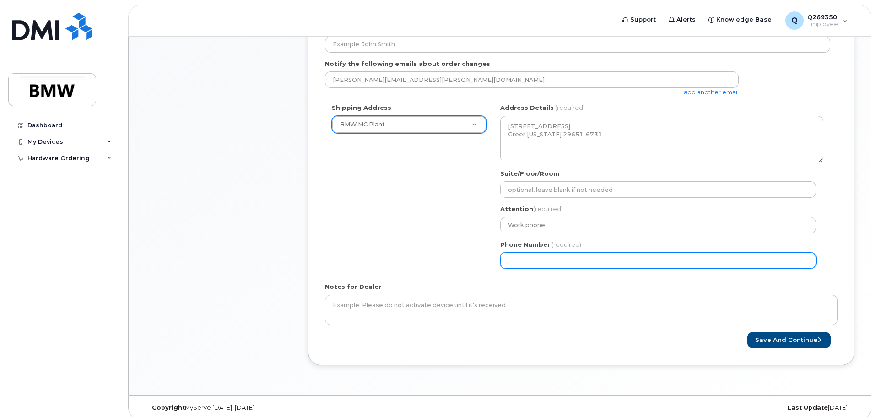
click at [566, 256] on input "Phone Number" at bounding box center [658, 260] width 316 height 16
click at [562, 261] on input "Phone Number" at bounding box center [658, 260] width 316 height 16
select select
type input "864275593"
select select
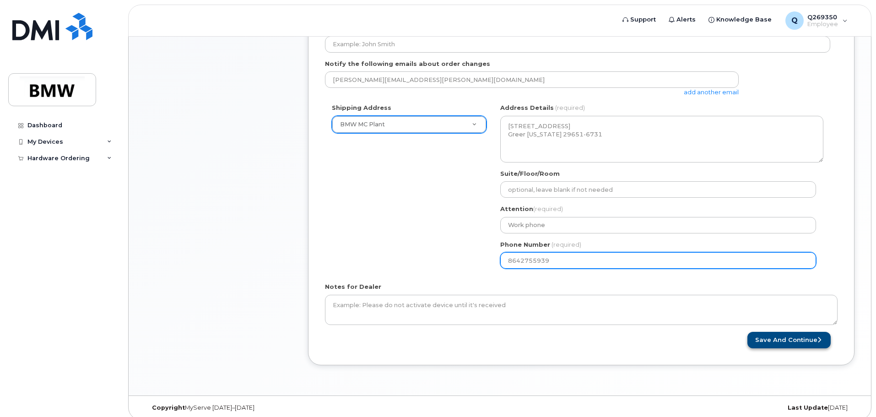
type input "8642755939"
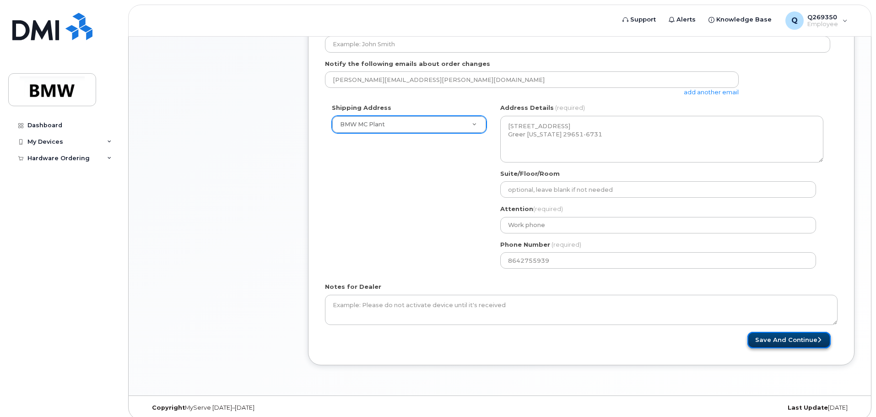
click at [765, 333] on button "Save and Continue" at bounding box center [788, 340] width 83 height 17
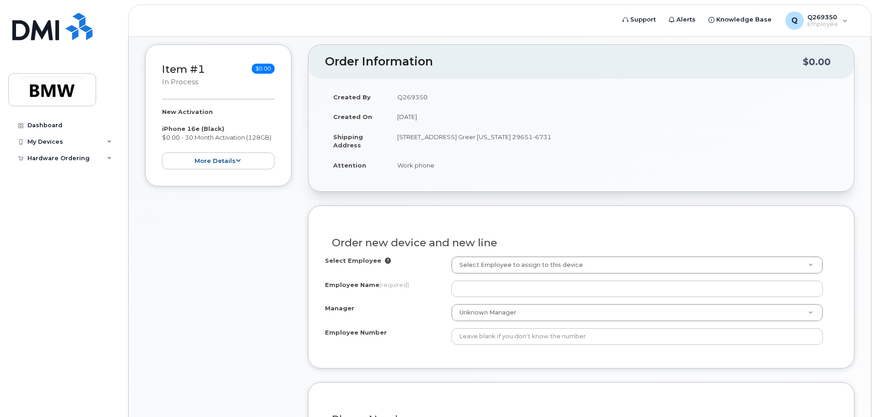
scroll to position [183, 0]
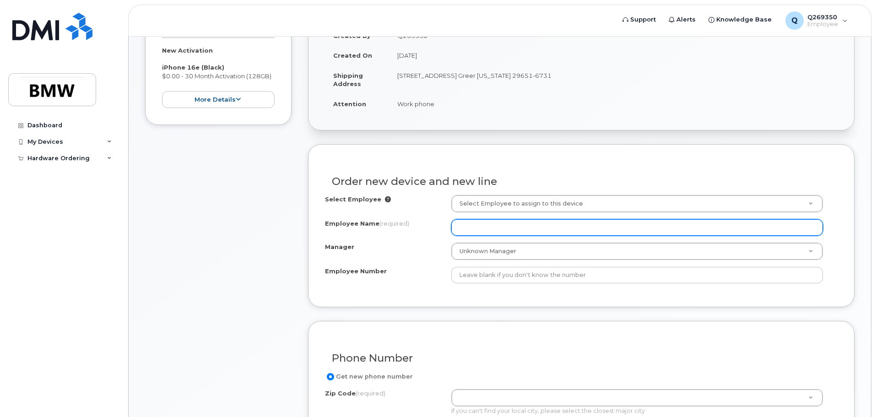
click at [513, 228] on input "Employee Name (required)" at bounding box center [637, 227] width 372 height 16
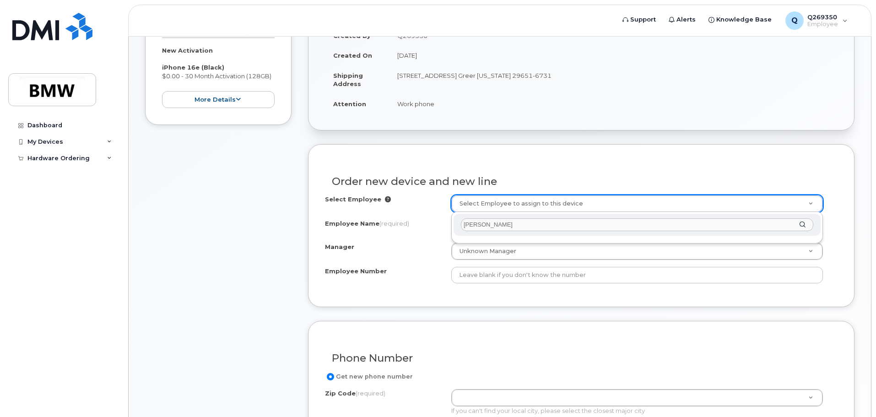
click at [567, 226] on input "minh quan nguyen" at bounding box center [637, 224] width 352 height 13
type input "m"
type input "nguyen"
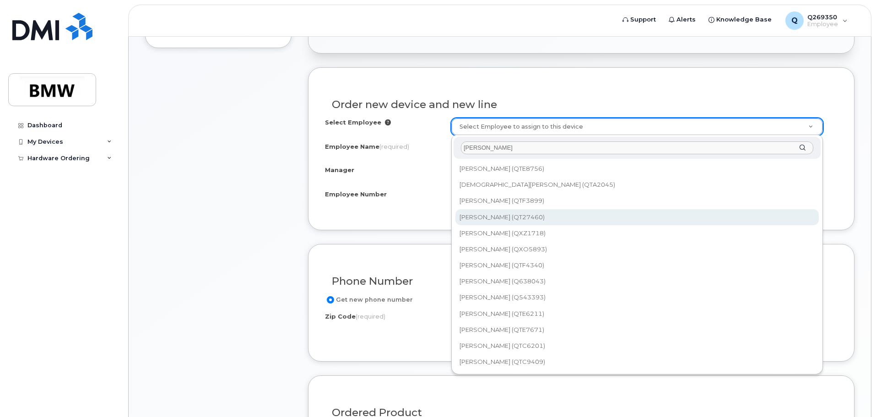
scroll to position [275, 0]
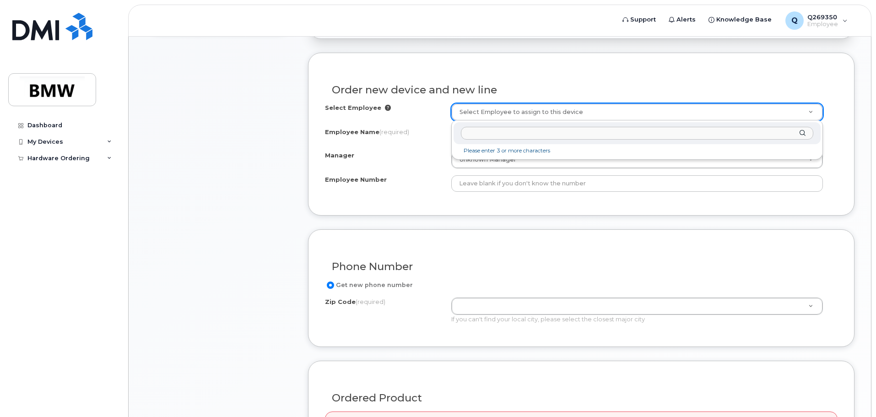
click at [800, 132] on div at bounding box center [637, 133] width 367 height 22
click at [620, 135] on input "text" at bounding box center [637, 133] width 352 height 13
click at [510, 151] on li "Please enter 3 or more characters" at bounding box center [636, 151] width 363 height 10
click at [519, 134] on input "text" at bounding box center [637, 133] width 352 height 13
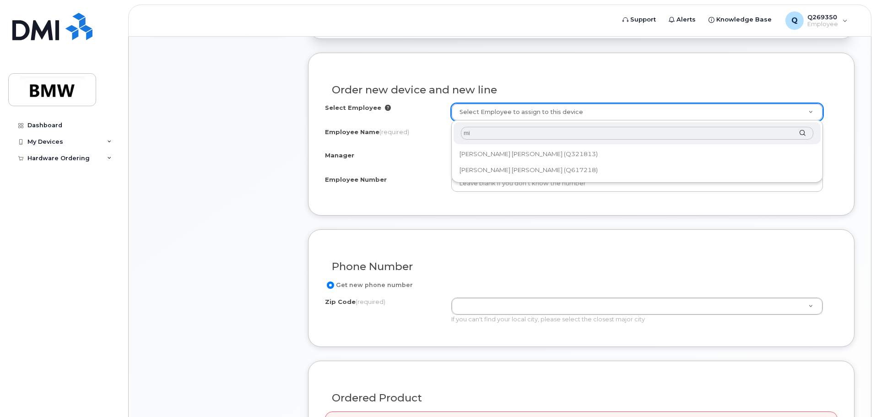
type input "m"
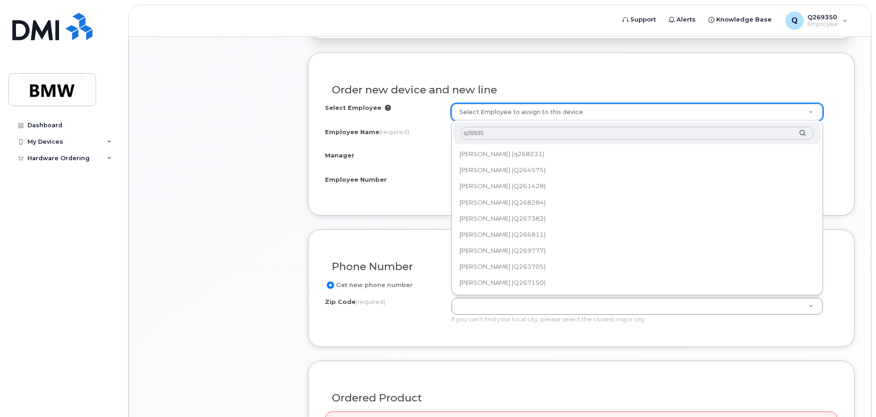
type input "q269350"
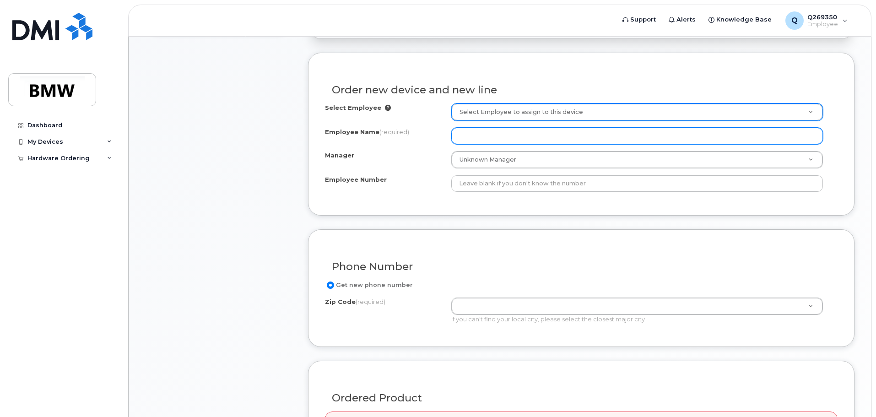
click at [483, 135] on input "Employee Name (required)" at bounding box center [637, 136] width 372 height 16
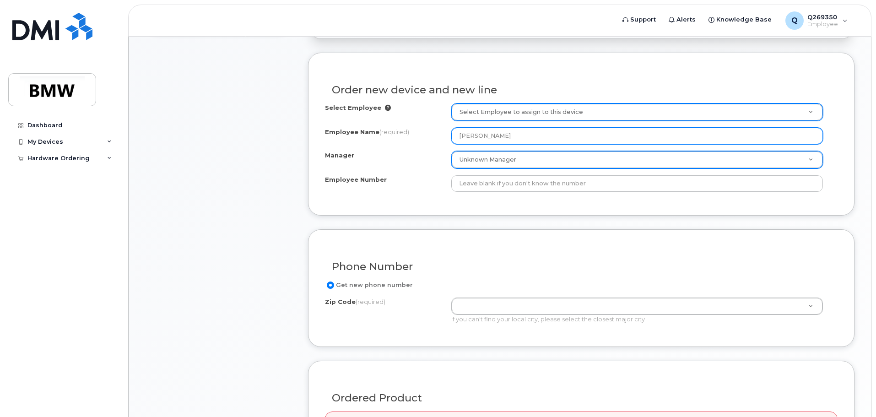
type input "Minh Quan Nguyen"
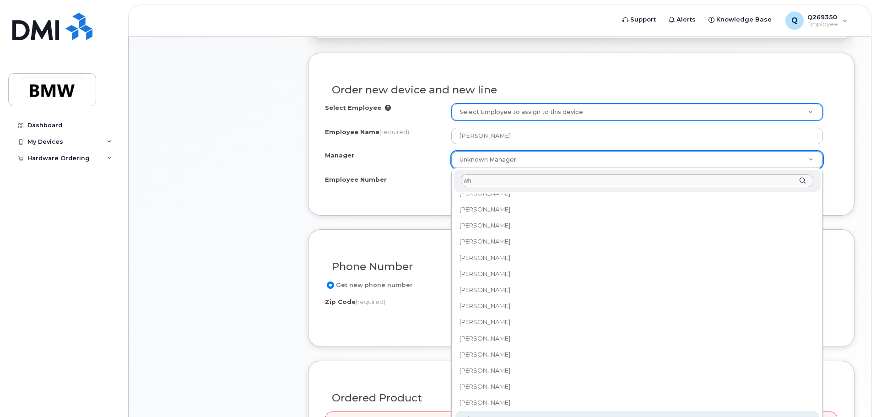
scroll to position [0, 0]
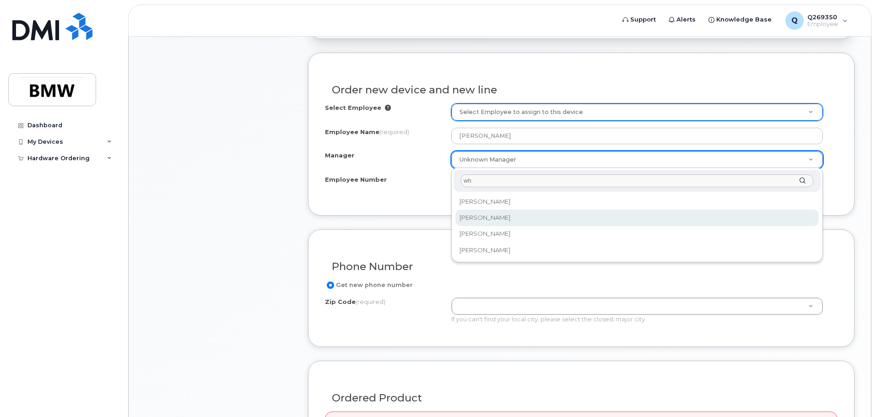
type input "wh"
select select "1905493"
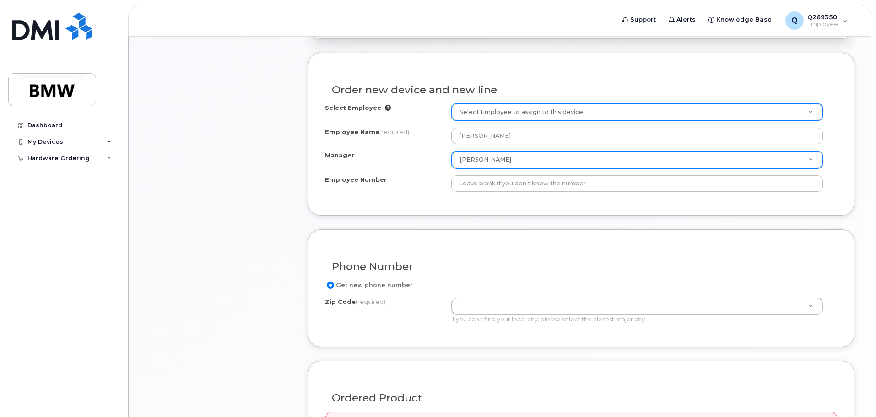
click at [430, 190] on div "Employee Number" at bounding box center [581, 183] width 513 height 16
click at [385, 108] on icon at bounding box center [388, 108] width 6 height 6
click at [427, 209] on div "Order new device and new line Select Employee Select Employee to assign to this…" at bounding box center [581, 134] width 546 height 162
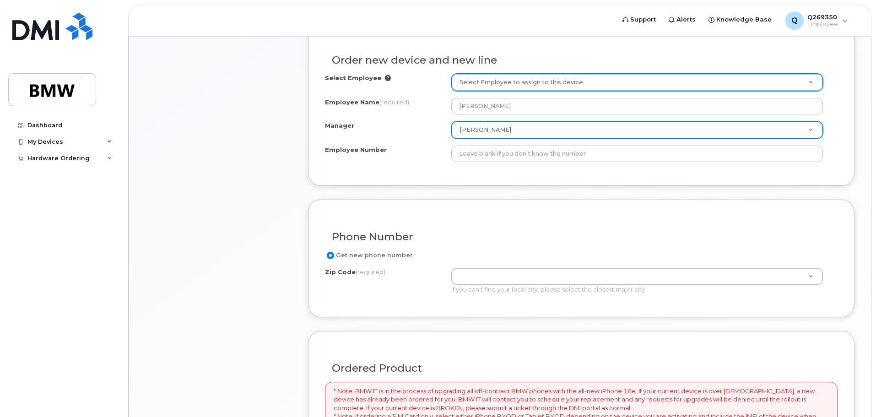
scroll to position [366, 0]
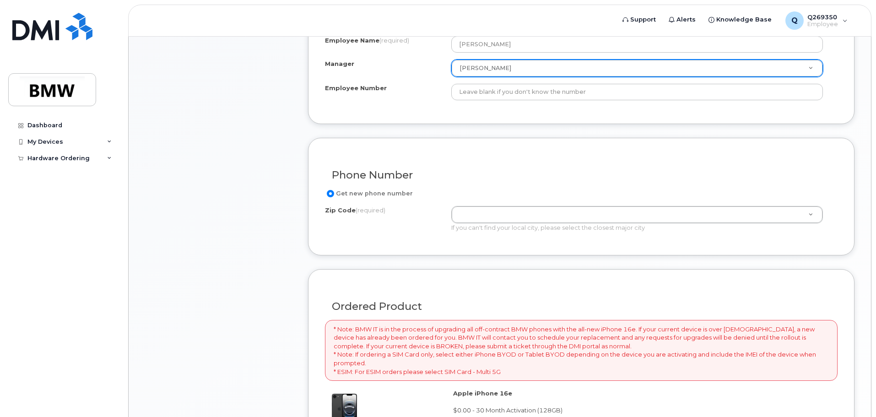
click at [332, 193] on input "Get new phone number" at bounding box center [330, 193] width 7 height 7
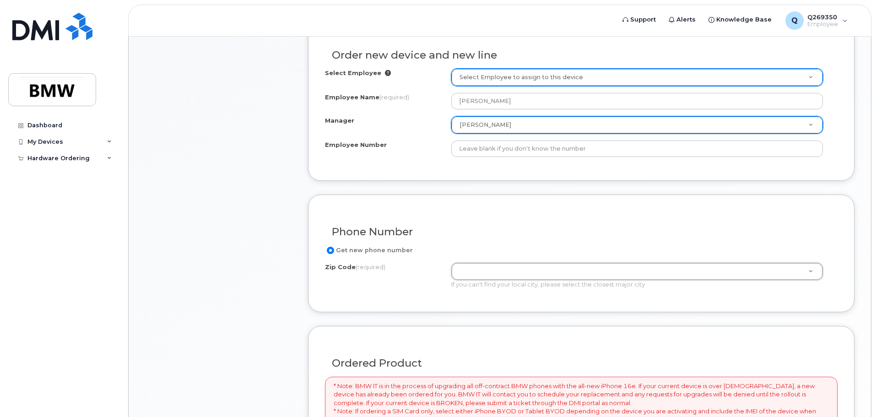
scroll to position [232, 0]
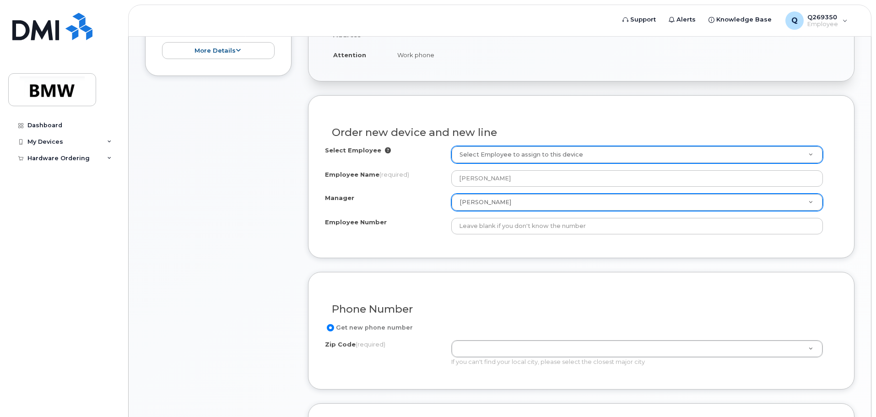
click at [426, 226] on div "Employee Number" at bounding box center [388, 224] width 126 height 12
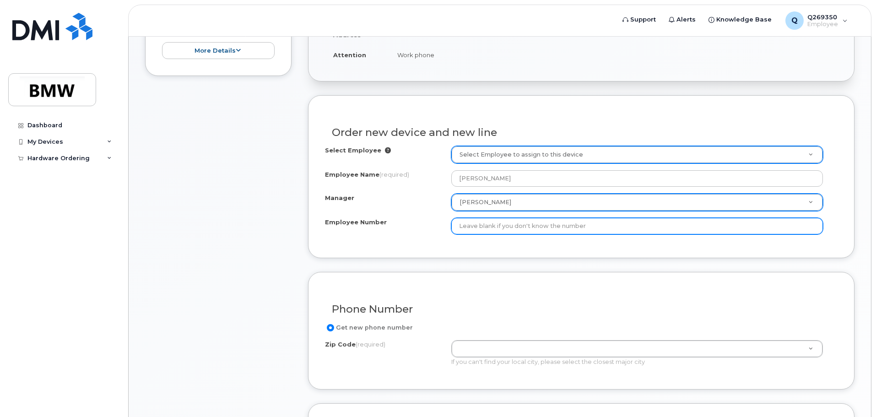
click at [477, 226] on input "Employee Number" at bounding box center [637, 226] width 372 height 16
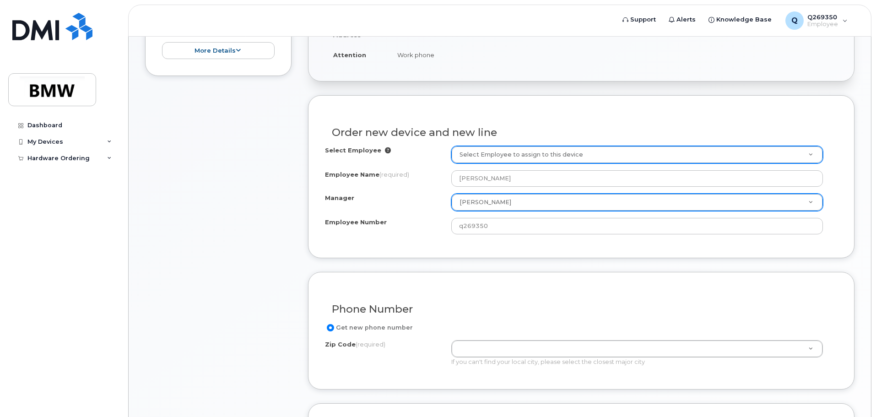
click at [434, 243] on div "Order new device and new line Select Employee Select Employee to assign to this…" at bounding box center [581, 176] width 546 height 162
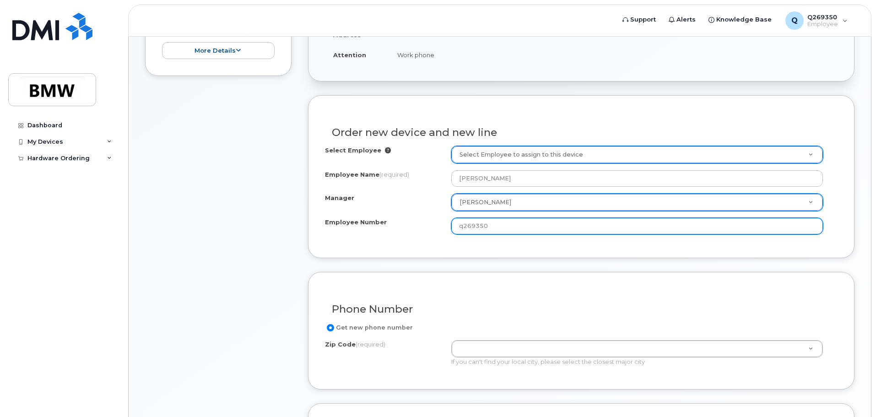
click at [464, 227] on input "q269350" at bounding box center [637, 226] width 372 height 16
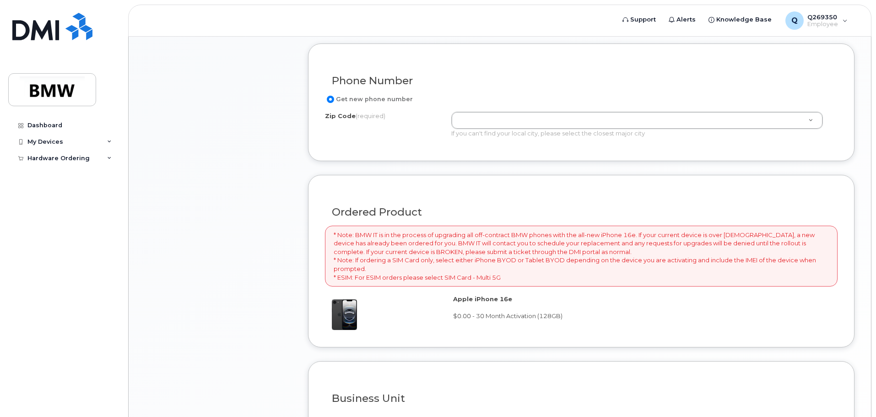
scroll to position [461, 0]
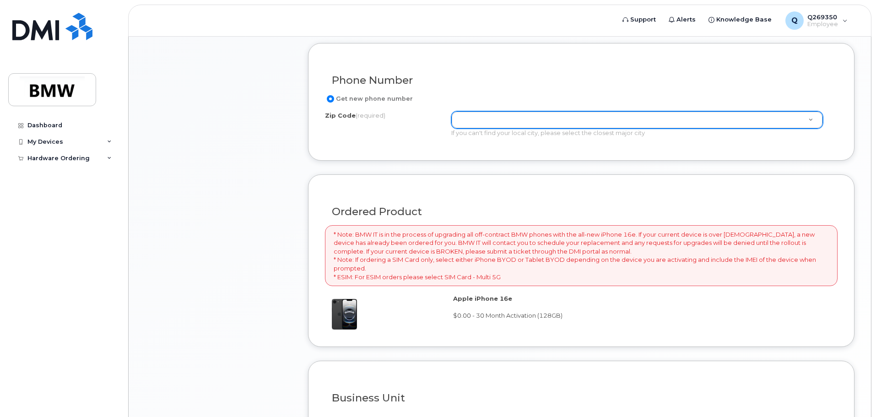
type input "Q269350"
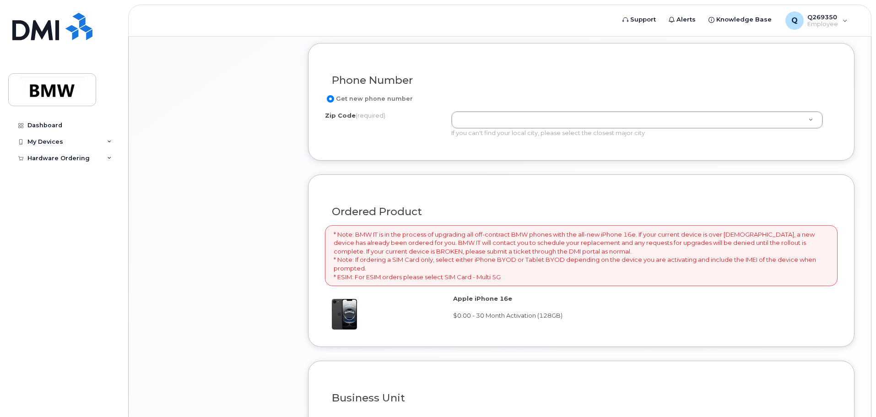
click at [329, 96] on input "Get new phone number" at bounding box center [330, 98] width 7 height 7
click at [329, 98] on input "Get new phone number" at bounding box center [330, 98] width 7 height 7
click at [449, 149] on div "Phone Number Get new phone number Zip Code (required) Zip Code (required) If yo…" at bounding box center [581, 102] width 546 height 118
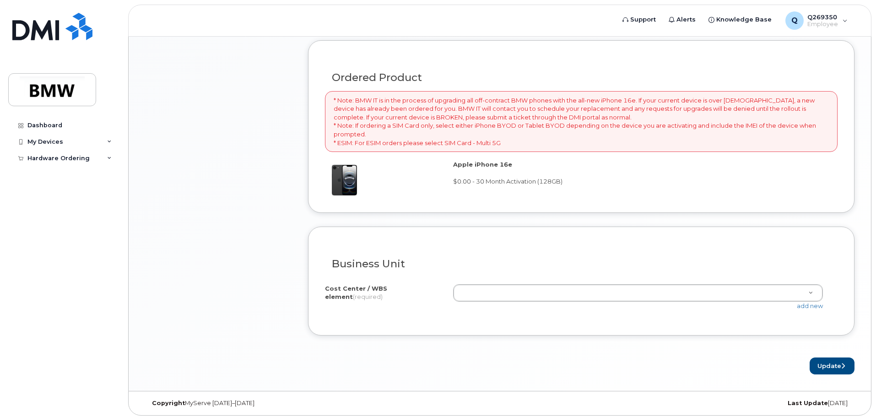
scroll to position [598, 0]
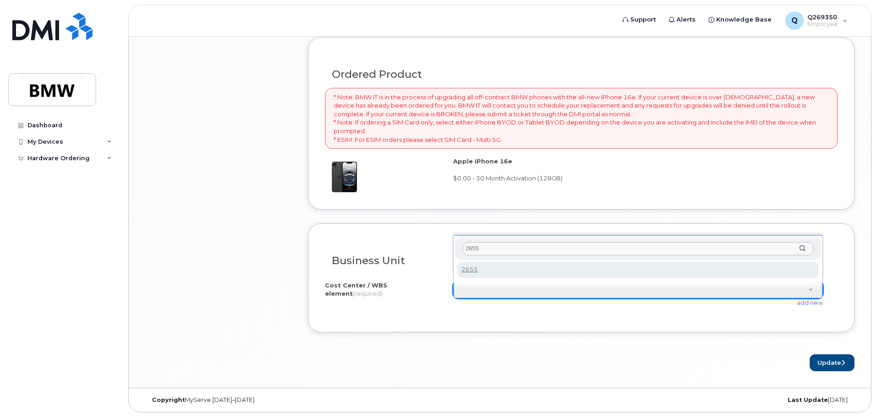
type input "2655"
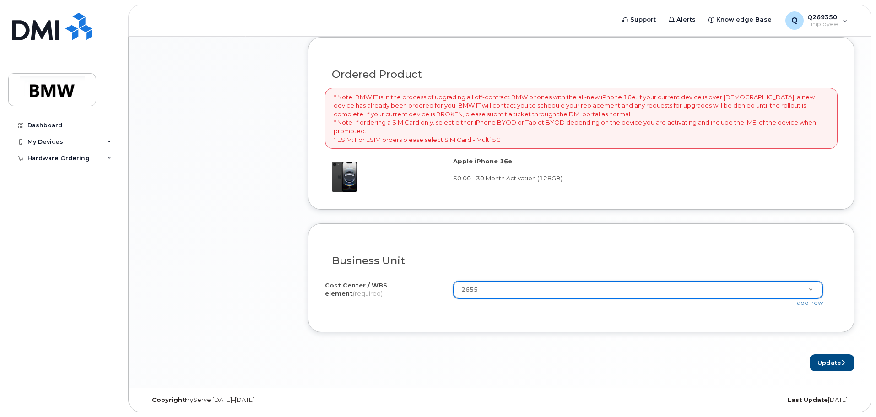
click at [618, 354] on form "Existing User Additional cost to upgrading the device Selected device is Eligib…" at bounding box center [581, 50] width 546 height 642
click at [833, 360] on button "Update" at bounding box center [832, 362] width 45 height 17
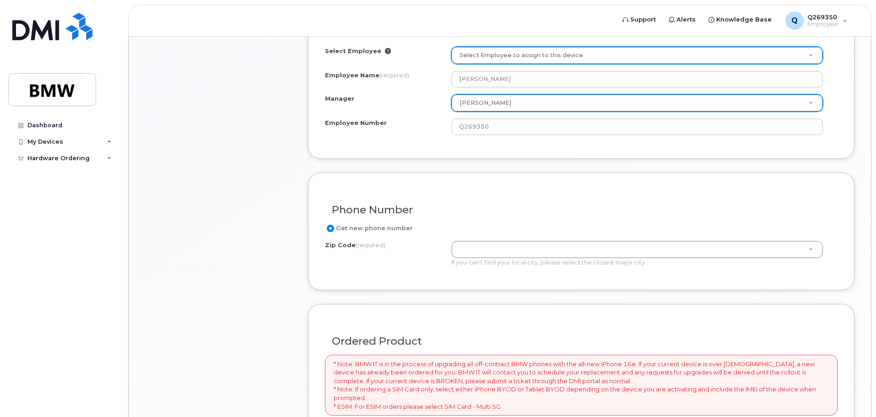
scroll to position [340, 0]
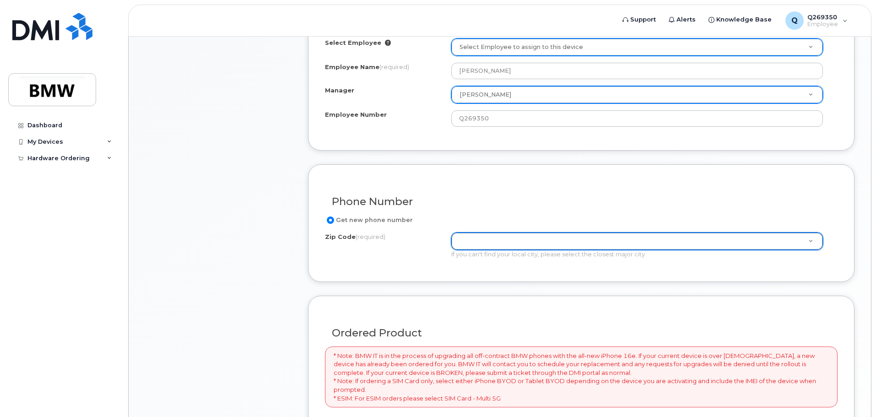
type input "2"
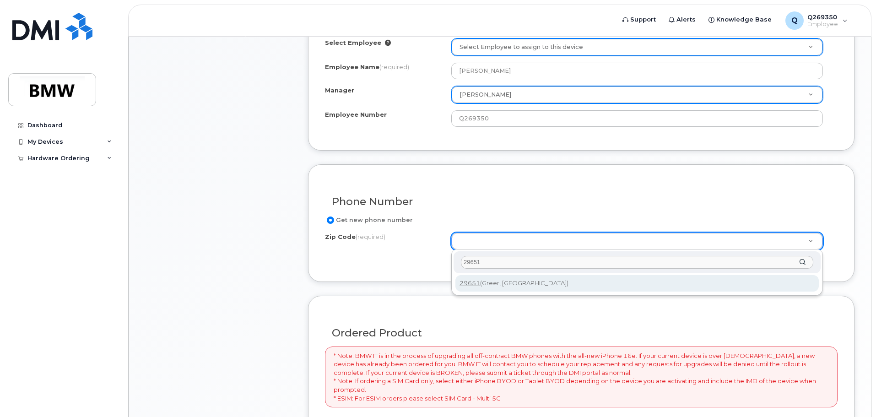
type input "29651"
type input "29651 (Greer, [GEOGRAPHIC_DATA])"
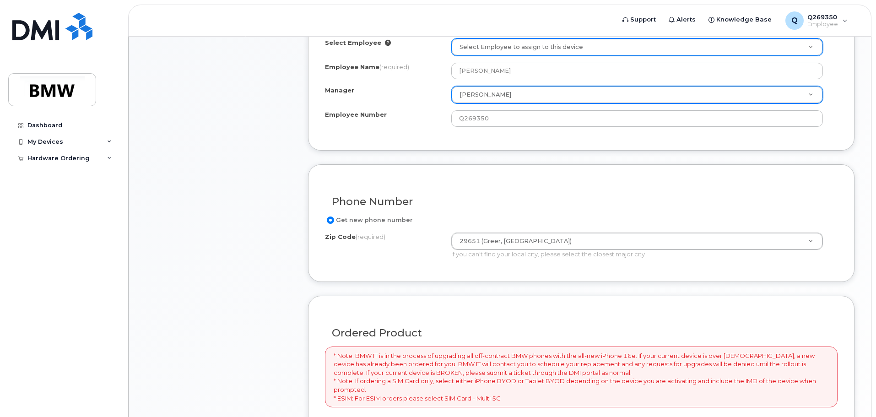
click at [543, 271] on div "Phone Number Get new phone number Zip Code (required) 29651 (Greer, SC) Zip Cod…" at bounding box center [581, 223] width 546 height 118
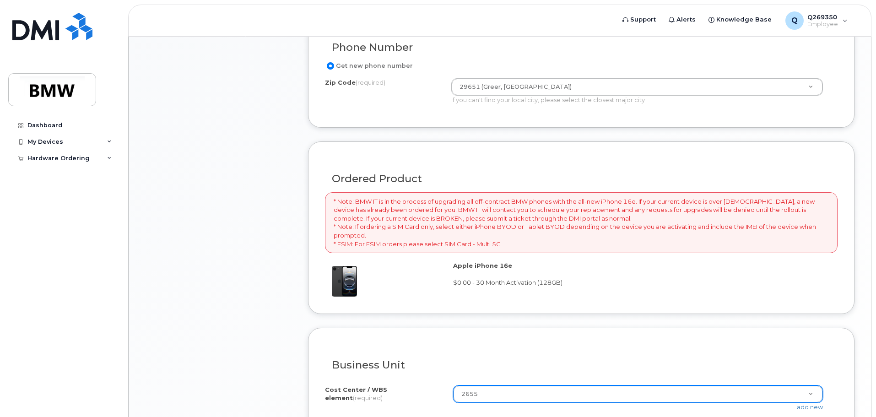
scroll to position [598, 0]
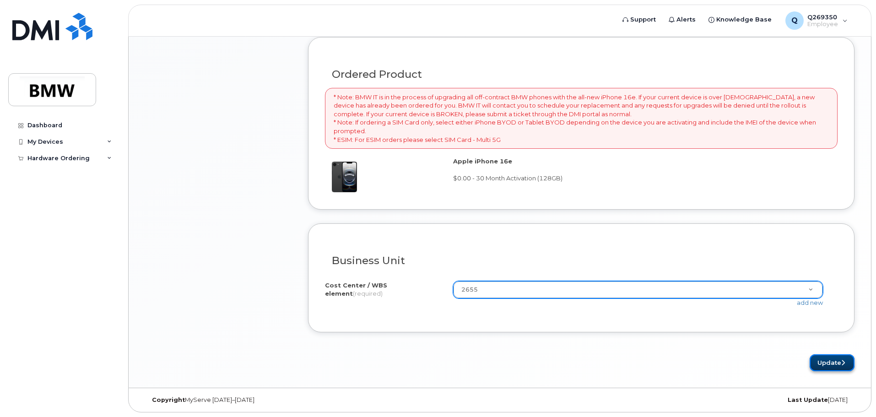
click at [825, 365] on button "Update" at bounding box center [832, 362] width 45 height 17
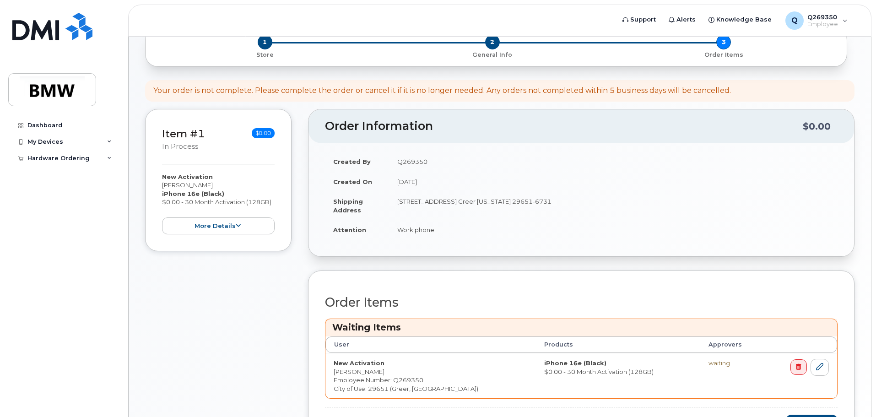
scroll to position [50, 0]
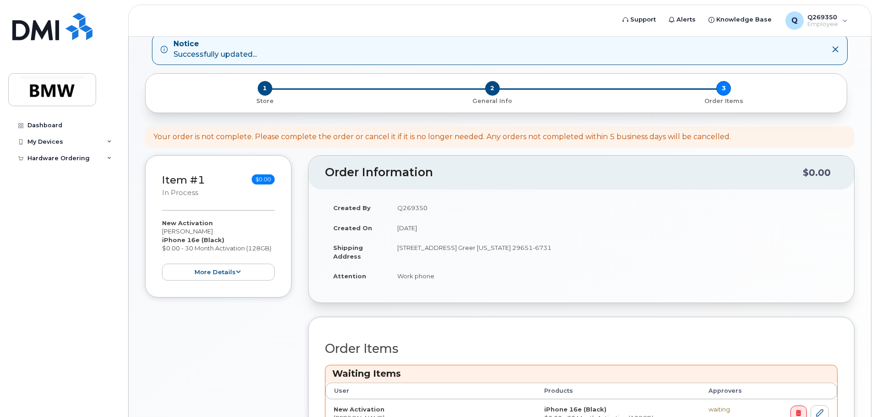
click at [753, 271] on td "Work phone" at bounding box center [613, 276] width 449 height 20
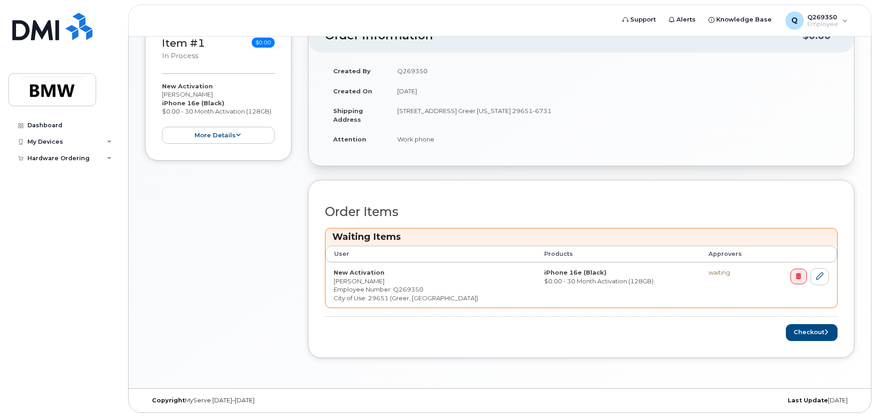
scroll to position [187, 0]
click at [814, 334] on button "Checkout" at bounding box center [812, 332] width 52 height 17
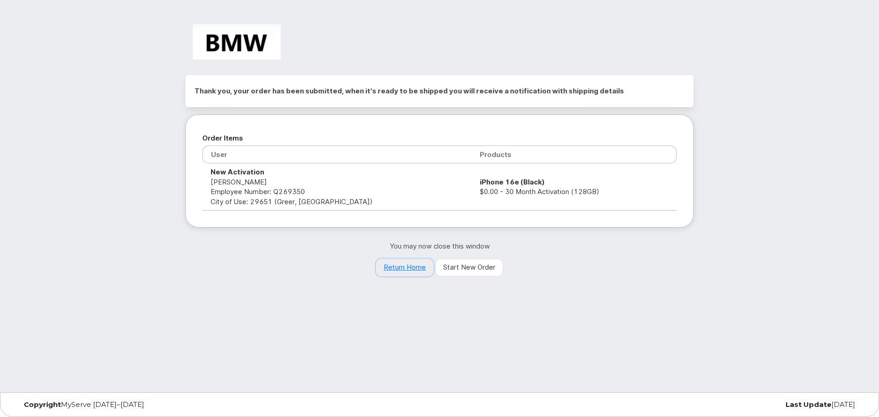
click at [404, 268] on link "Return Home" at bounding box center [405, 268] width 58 height 18
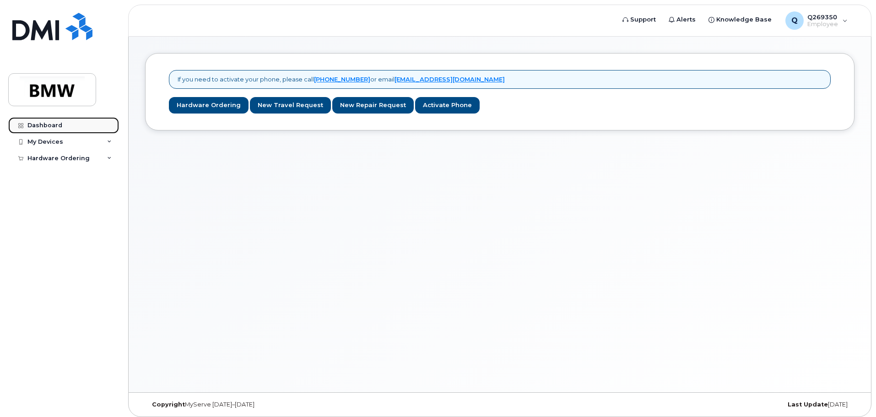
click at [53, 126] on div "Dashboard" at bounding box center [44, 125] width 35 height 7
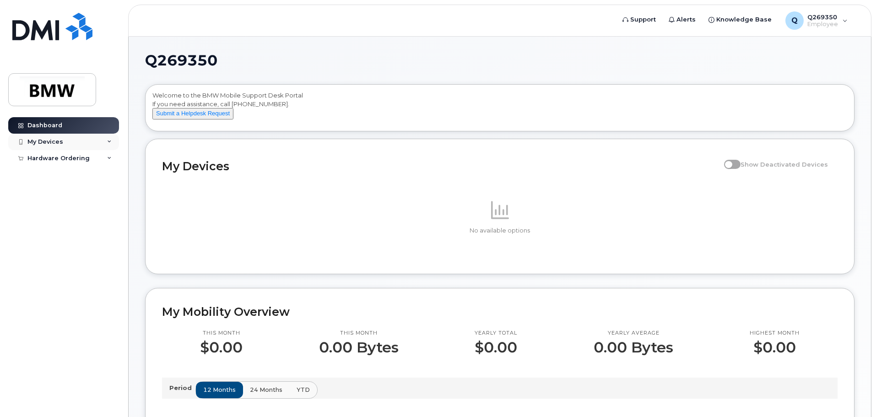
click at [59, 141] on div "My Devices" at bounding box center [45, 141] width 36 height 7
click at [59, 174] on div "Hardware Ordering" at bounding box center [58, 175] width 62 height 7
click at [54, 192] on div "My Orders" at bounding box center [48, 192] width 33 height 8
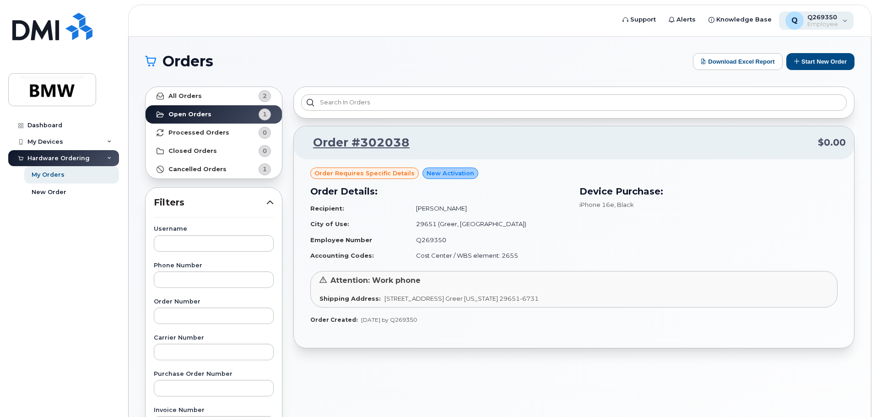
click at [849, 21] on div "Q Q269350 Employee" at bounding box center [816, 20] width 75 height 18
click at [833, 25] on span "Employee" at bounding box center [822, 24] width 31 height 7
click at [32, 32] on img at bounding box center [52, 26] width 80 height 27
